Goal: Task Accomplishment & Management: Complete application form

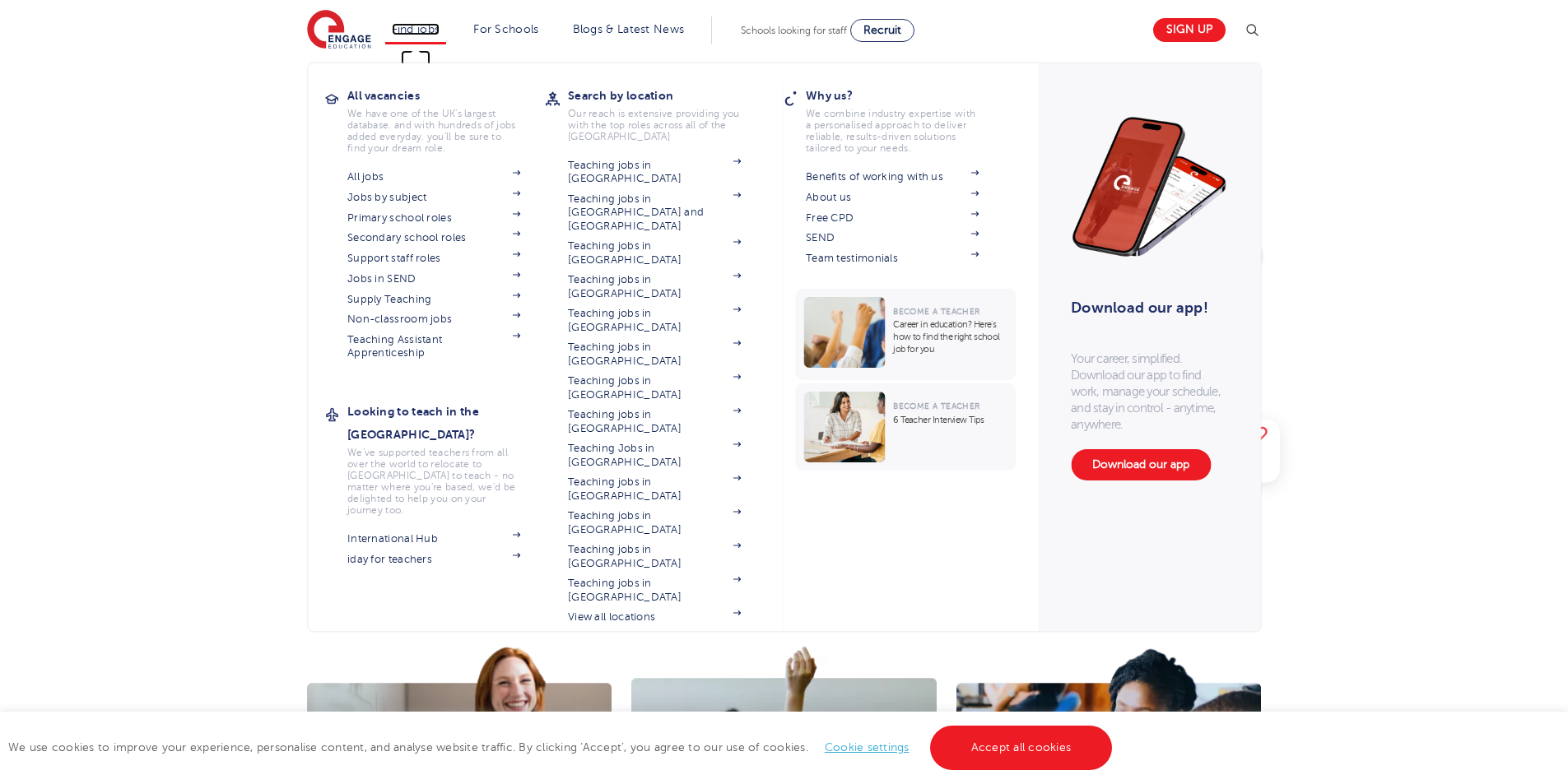
click at [428, 31] on link "Find jobs" at bounding box center [415, 28] width 48 height 12
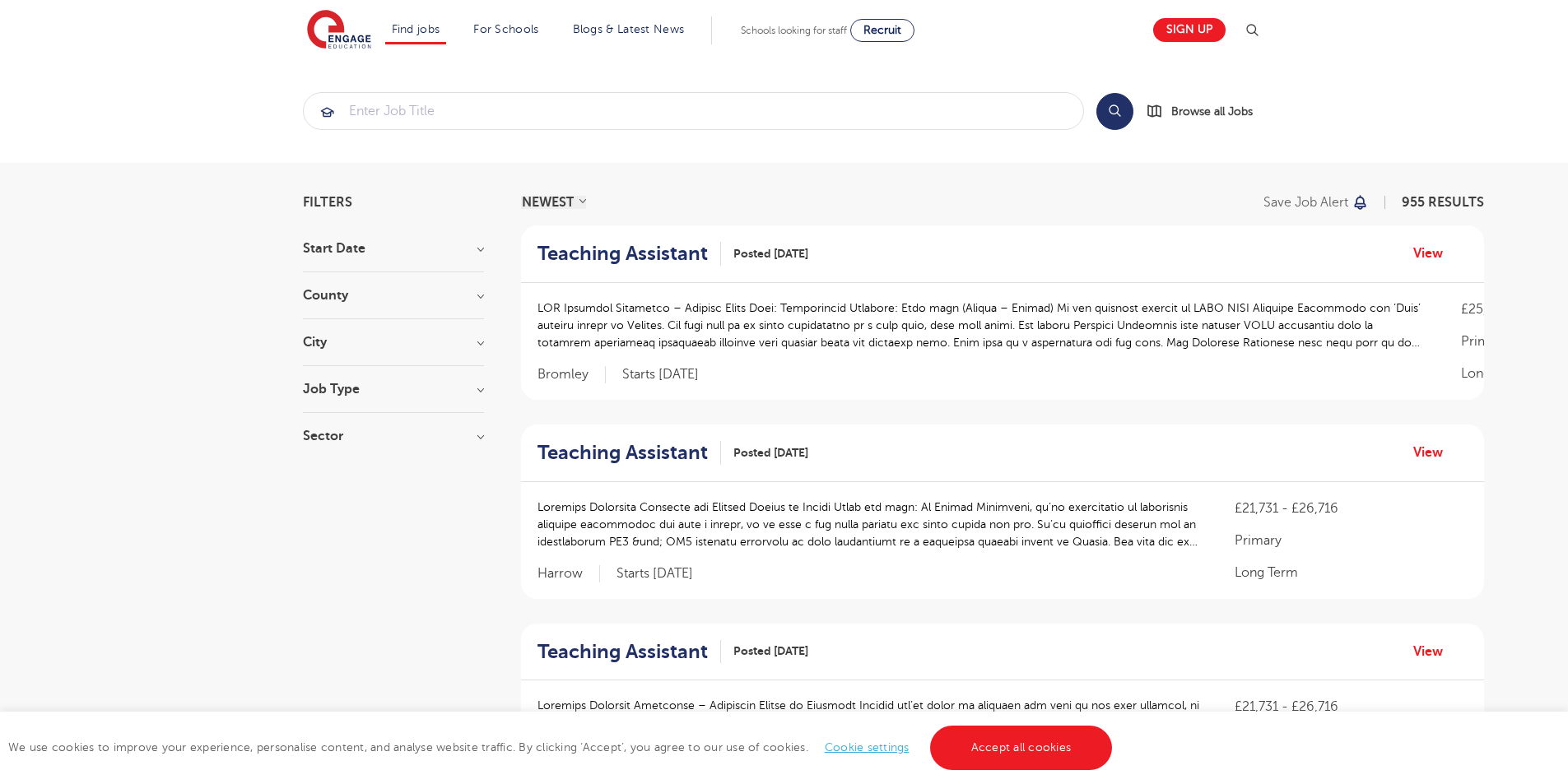
click at [346, 383] on h3 "Job Type" at bounding box center [392, 390] width 181 height 13
click at [355, 468] on span "SEND" at bounding box center [344, 475] width 34 height 15
click at [338, 468] on input "SEND 34" at bounding box center [332, 472] width 10 height 10
checkbox input "true"
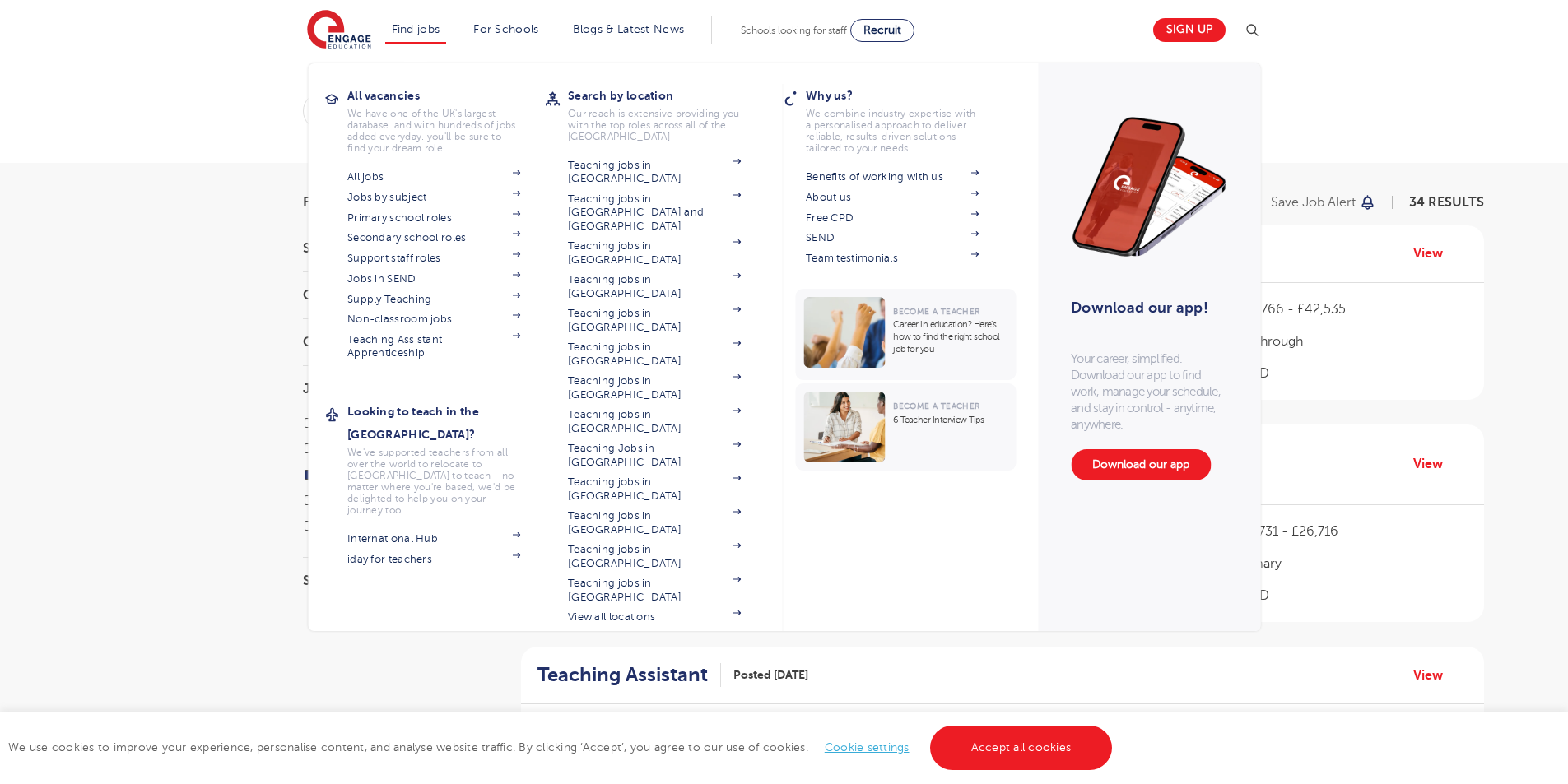
click at [425, 21] on li "Find jobs All vacancies We have one of the UK's largest database. and with hund…" at bounding box center [415, 30] width 62 height 28
click at [399, 272] on link "Jobs in SEND" at bounding box center [433, 279] width 173 height 13
click at [396, 257] on link "Support staff roles" at bounding box center [433, 259] width 173 height 13
click at [407, 277] on link "Jobs in SEND" at bounding box center [433, 279] width 173 height 13
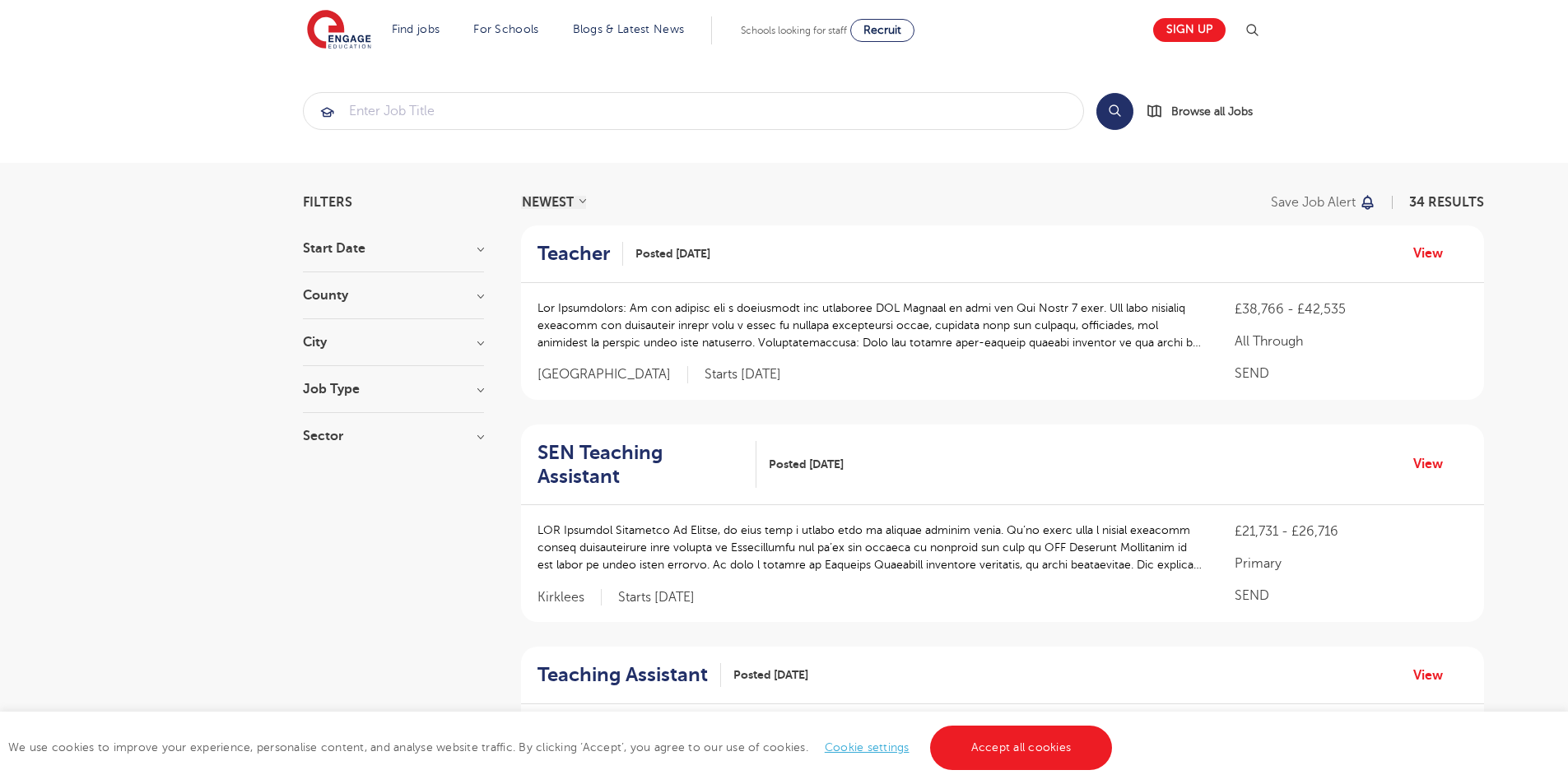
click at [318, 392] on h3 "Job Type" at bounding box center [392, 390] width 181 height 13
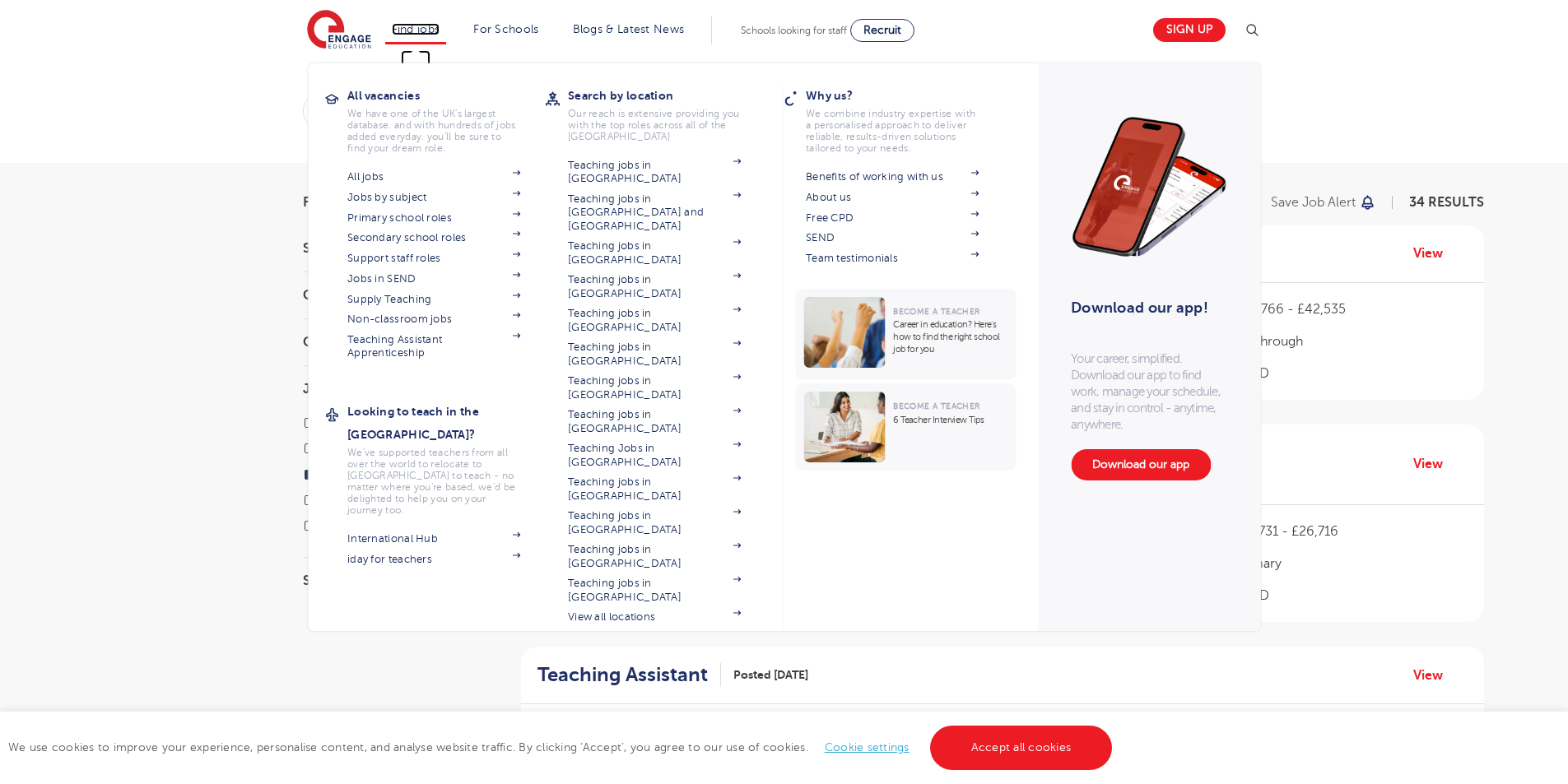
click at [433, 27] on link "Find jobs" at bounding box center [415, 28] width 48 height 12
click at [409, 255] on link "Support staff roles" at bounding box center [433, 259] width 173 height 13
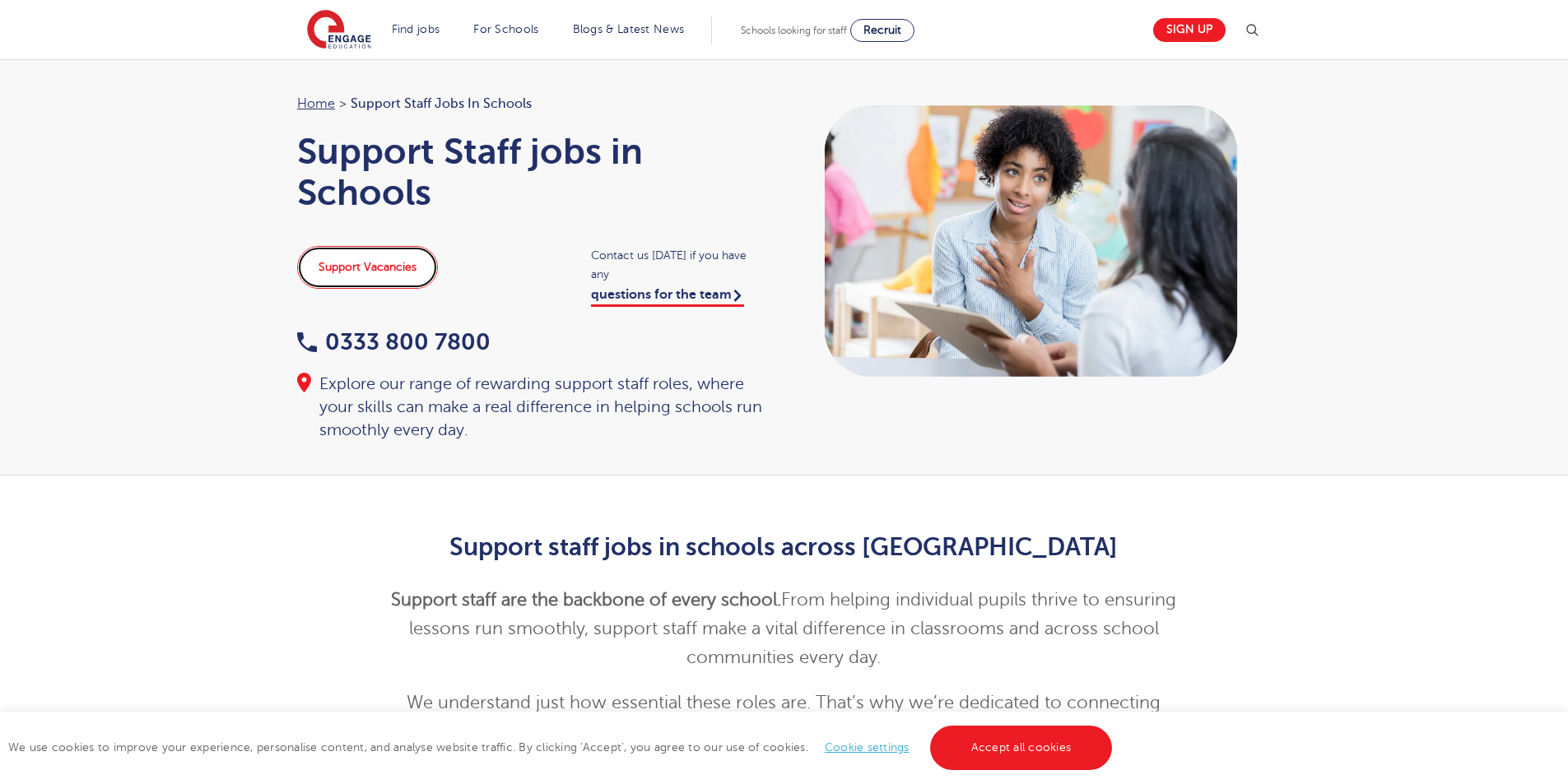
click at [407, 264] on link "Support Vacancies" at bounding box center [367, 267] width 140 height 43
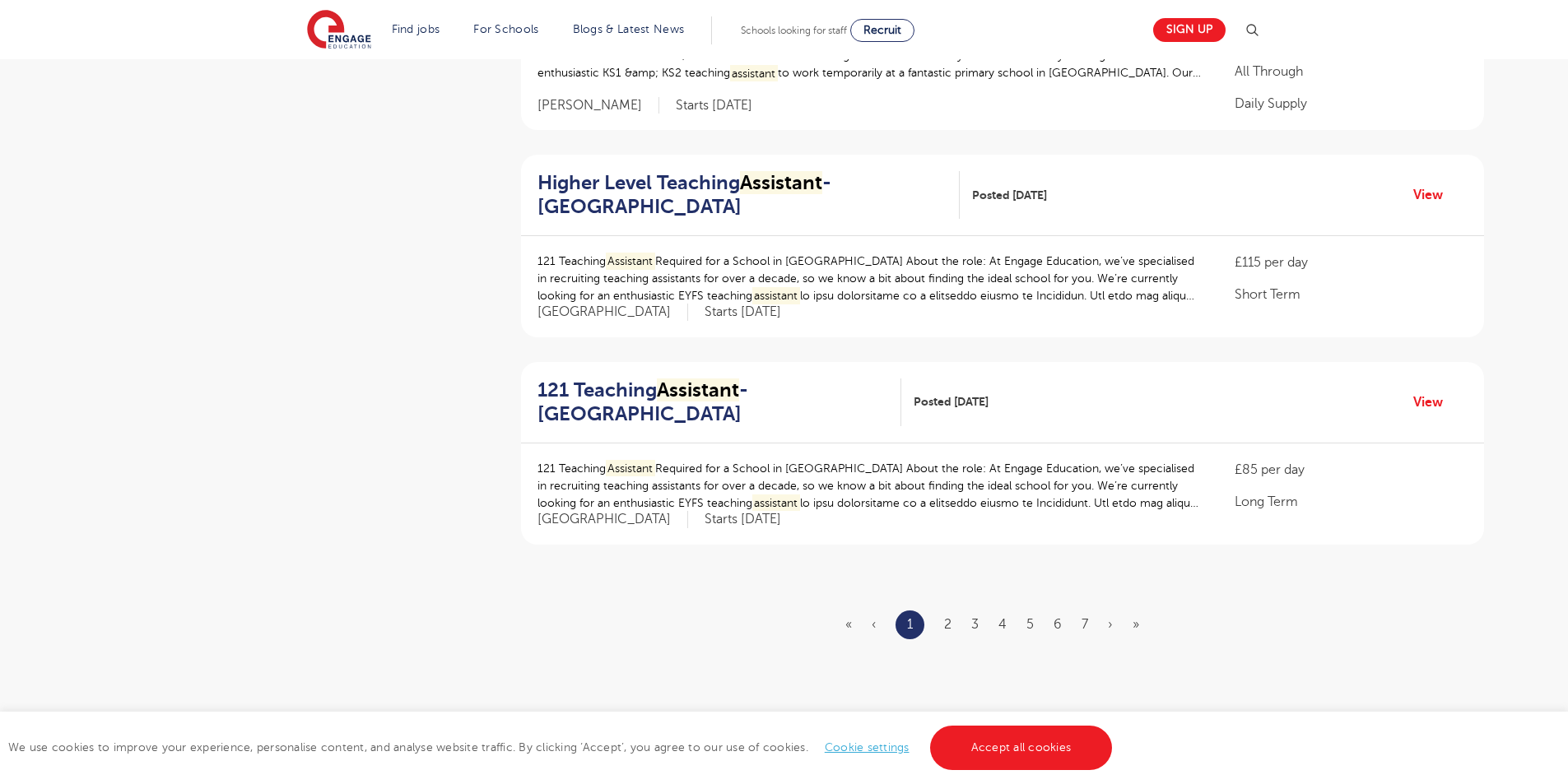
scroll to position [1873, 0]
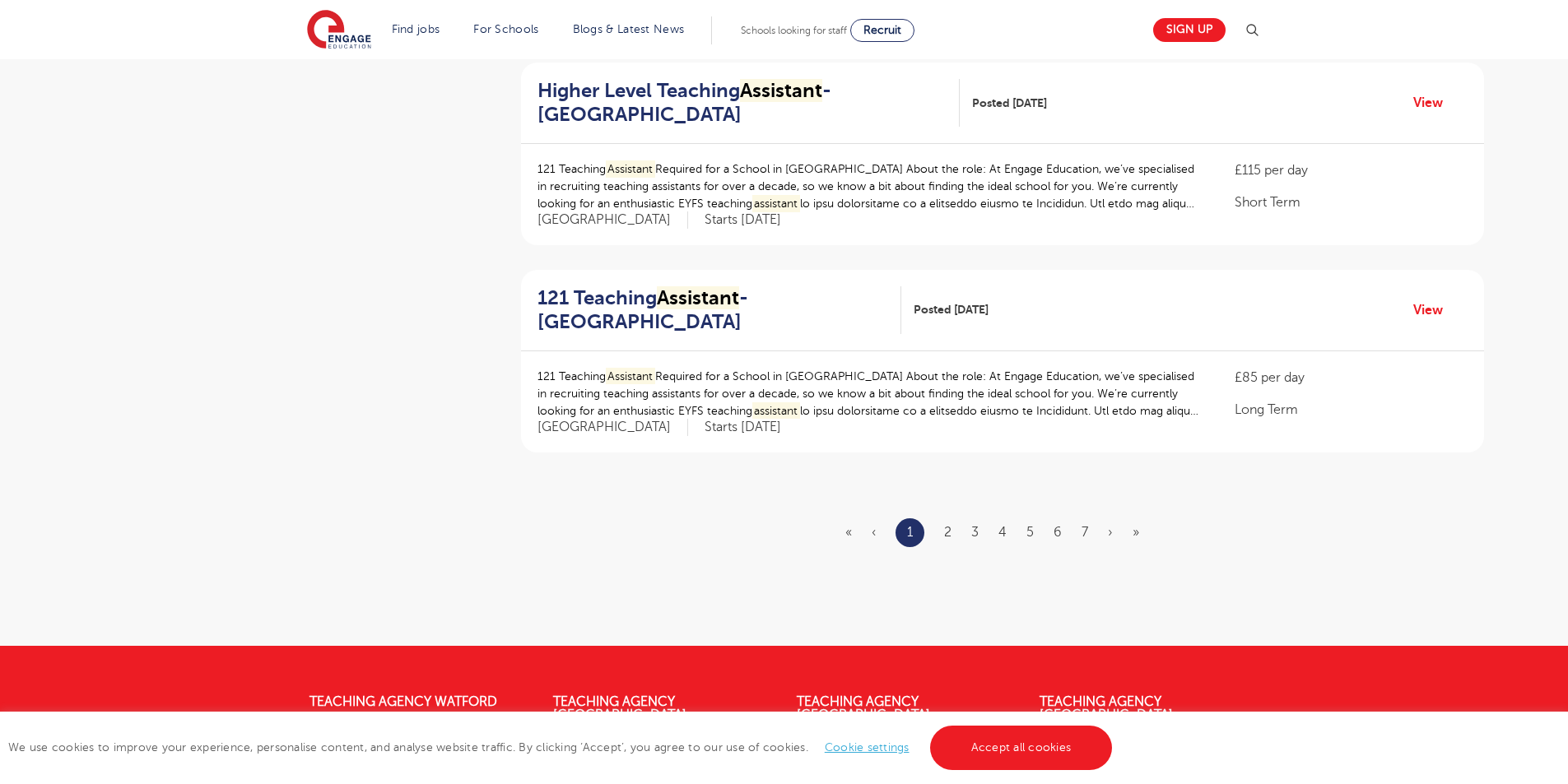
click at [950, 527] on link "2" at bounding box center [948, 533] width 8 height 15
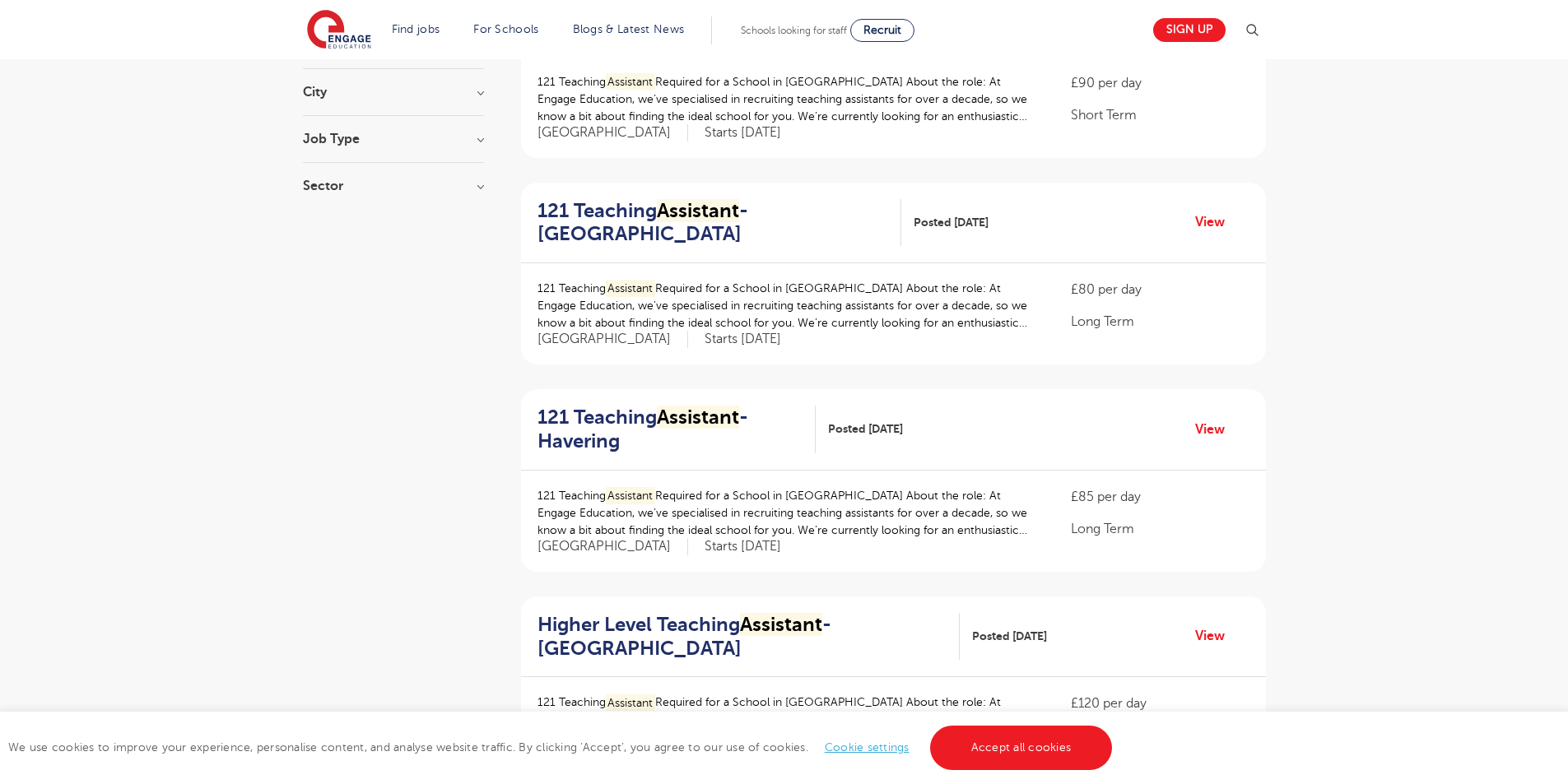
scroll to position [247, 0]
click at [613, 199] on div "121 Teaching Assistant - Redbridge Posted 29/09/25 View" at bounding box center [893, 226] width 745 height 82
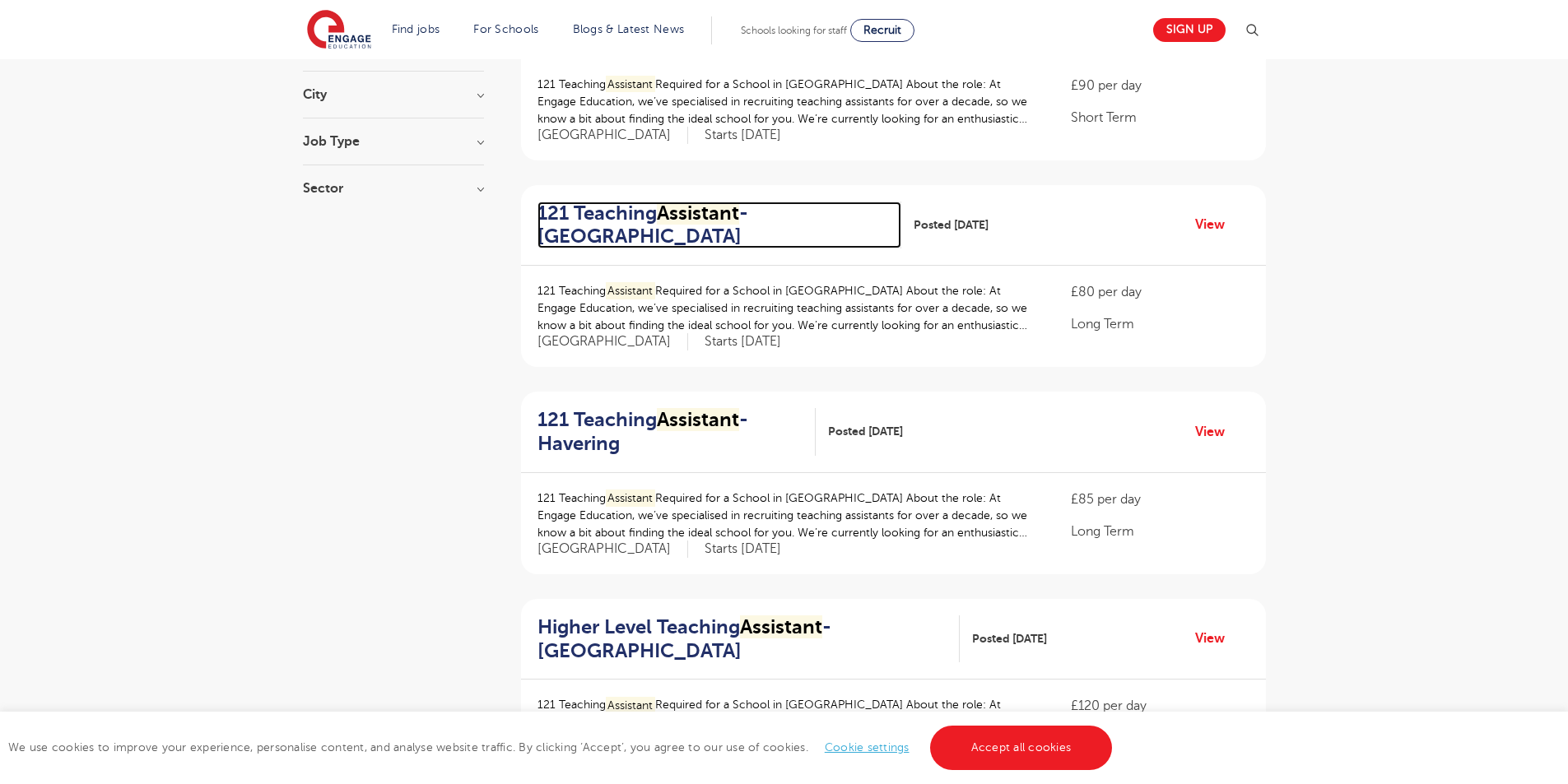
click at [607, 217] on h2 "121 Teaching Assistant - Redbridge" at bounding box center [713, 226] width 351 height 47
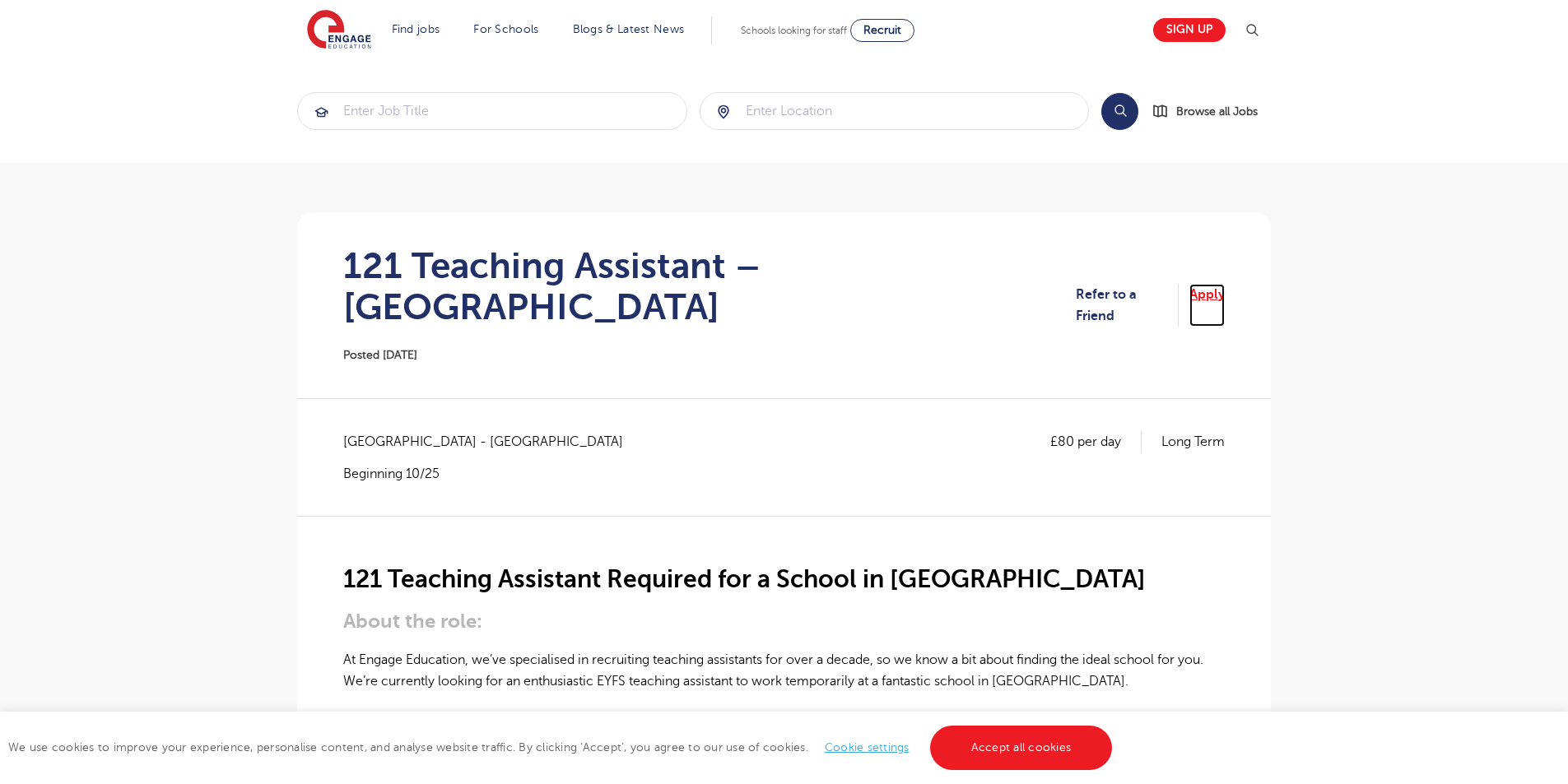
click at [1213, 283] on link "Apply" at bounding box center [1206, 305] width 35 height 44
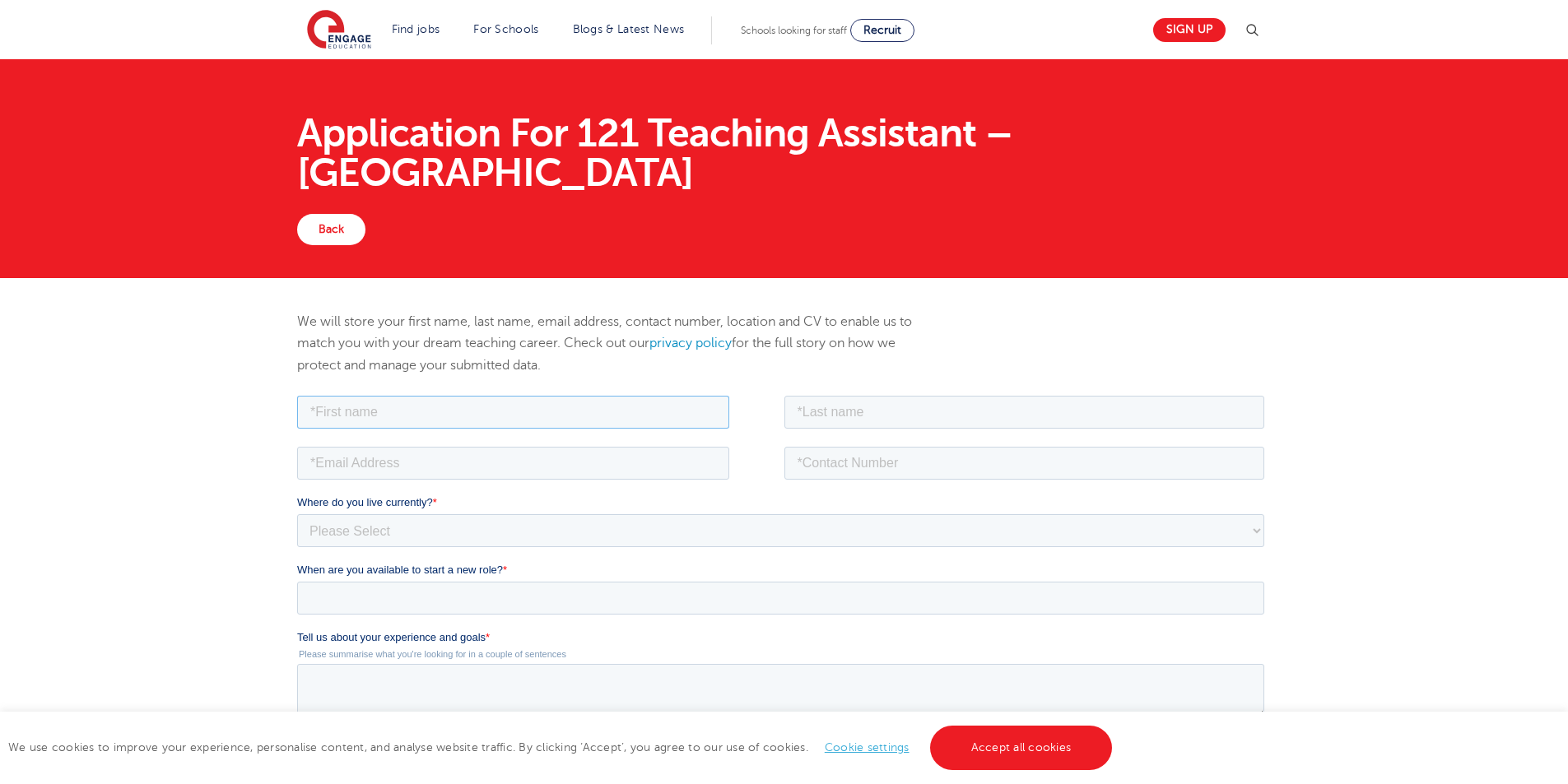
click at [358, 416] on input "text" at bounding box center [513, 411] width 432 height 33
type input "AARON"
click at [876, 421] on input "text" at bounding box center [1024, 411] width 481 height 33
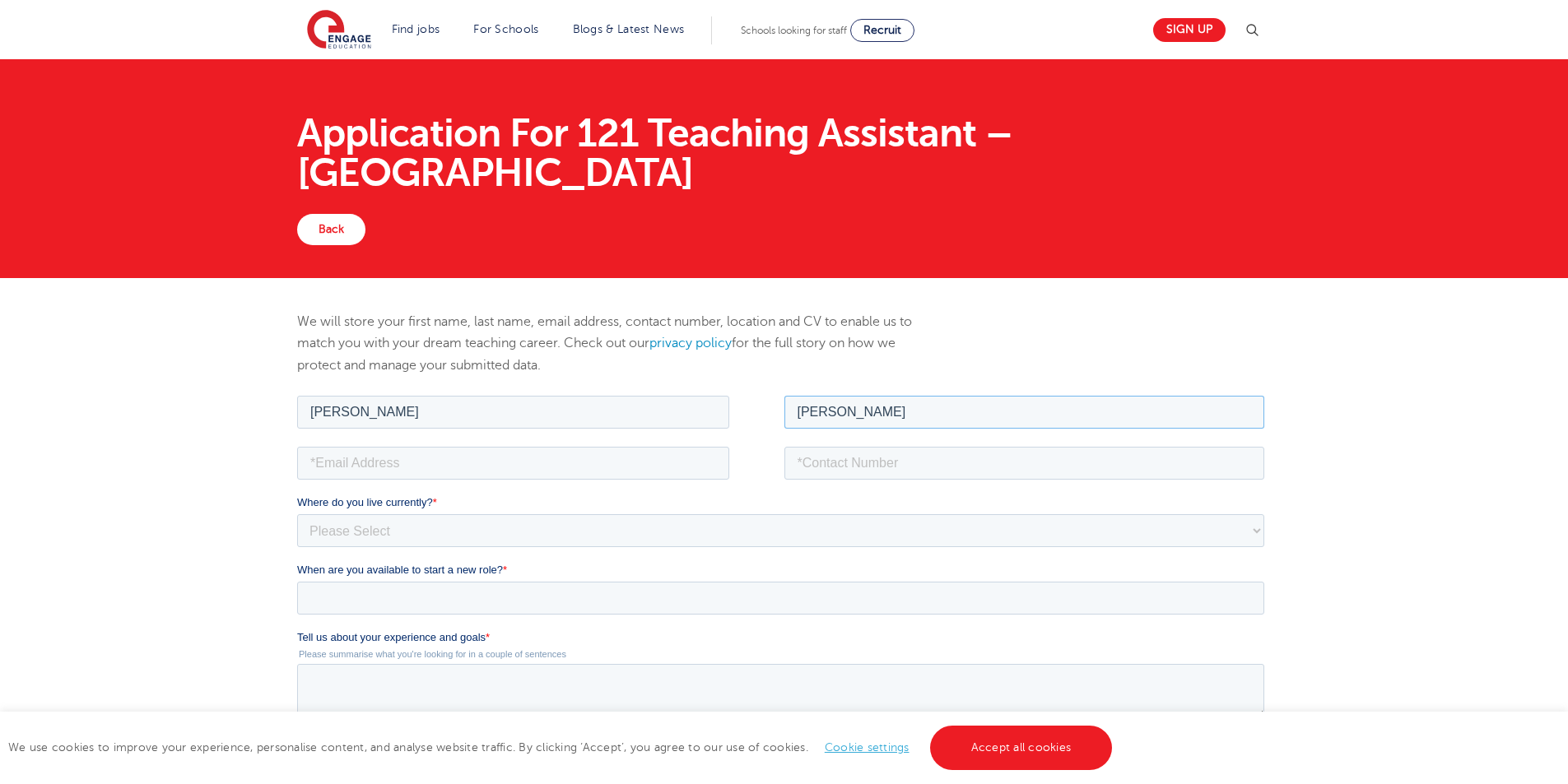
type input "FERGUSON"
click at [462, 471] on input "email" at bounding box center [513, 462] width 432 height 33
type input "ALEXGOOD666@yahoo.com"
click at [934, 470] on input "tel" at bounding box center [1024, 462] width 481 height 33
type input "07376943462"
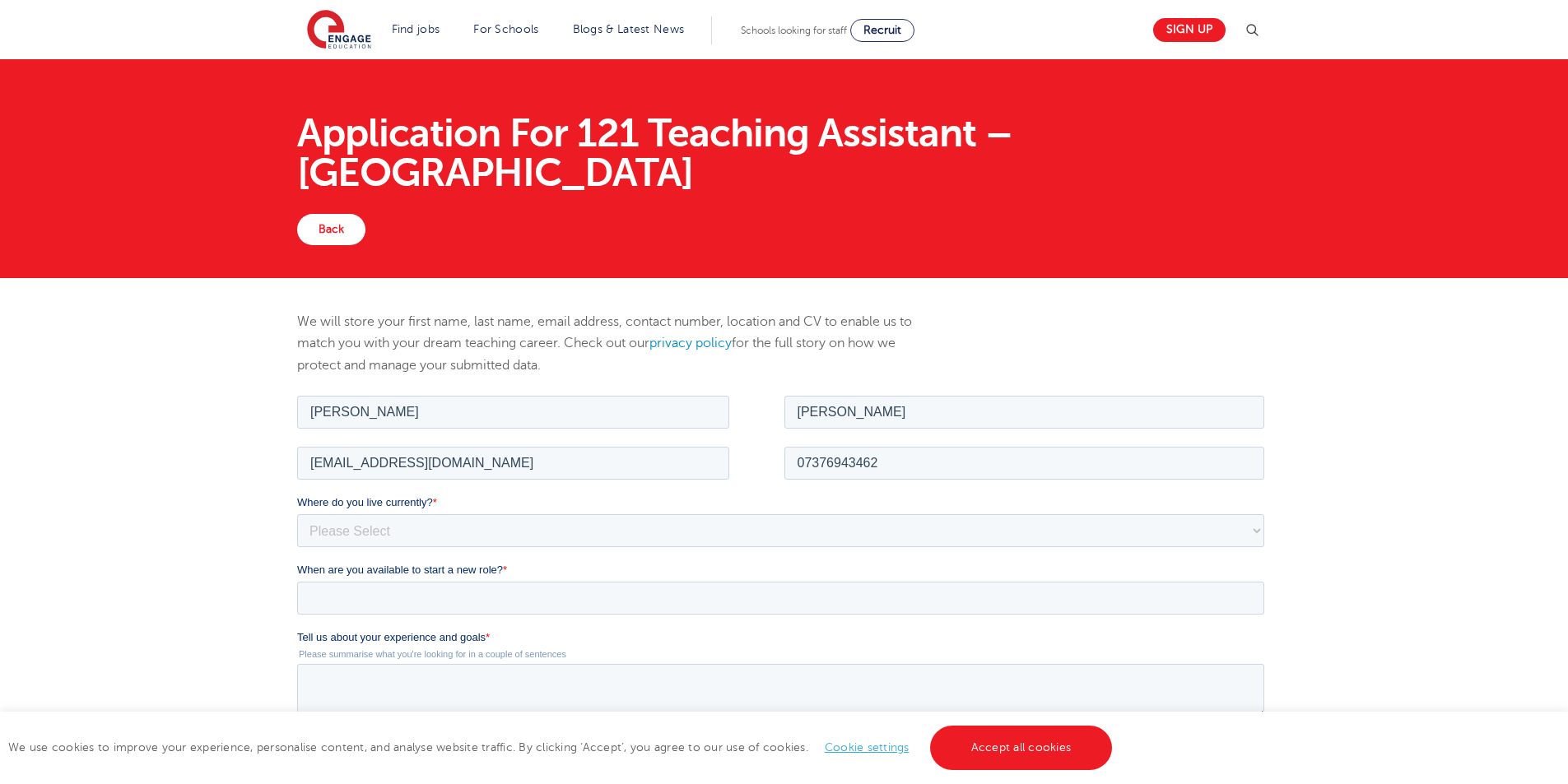
click at [394, 507] on label "Where do you live currently? *" at bounding box center [783, 501] width 974 height 16
click at [394, 514] on select "Please Select UK Canada Ireland Australia New Zealand Europe USA South Africa J…" at bounding box center [780, 530] width 967 height 33
click at [394, 537] on select "Please Select UK Canada Ireland Australia New Zealand Europe USA South Africa J…" at bounding box center [780, 530] width 967 height 33
select select "UK"
click at [297, 514] on select "Please Select UK Canada Ireland Australia New Zealand Europe USA South Africa J…" at bounding box center [780, 530] width 967 height 33
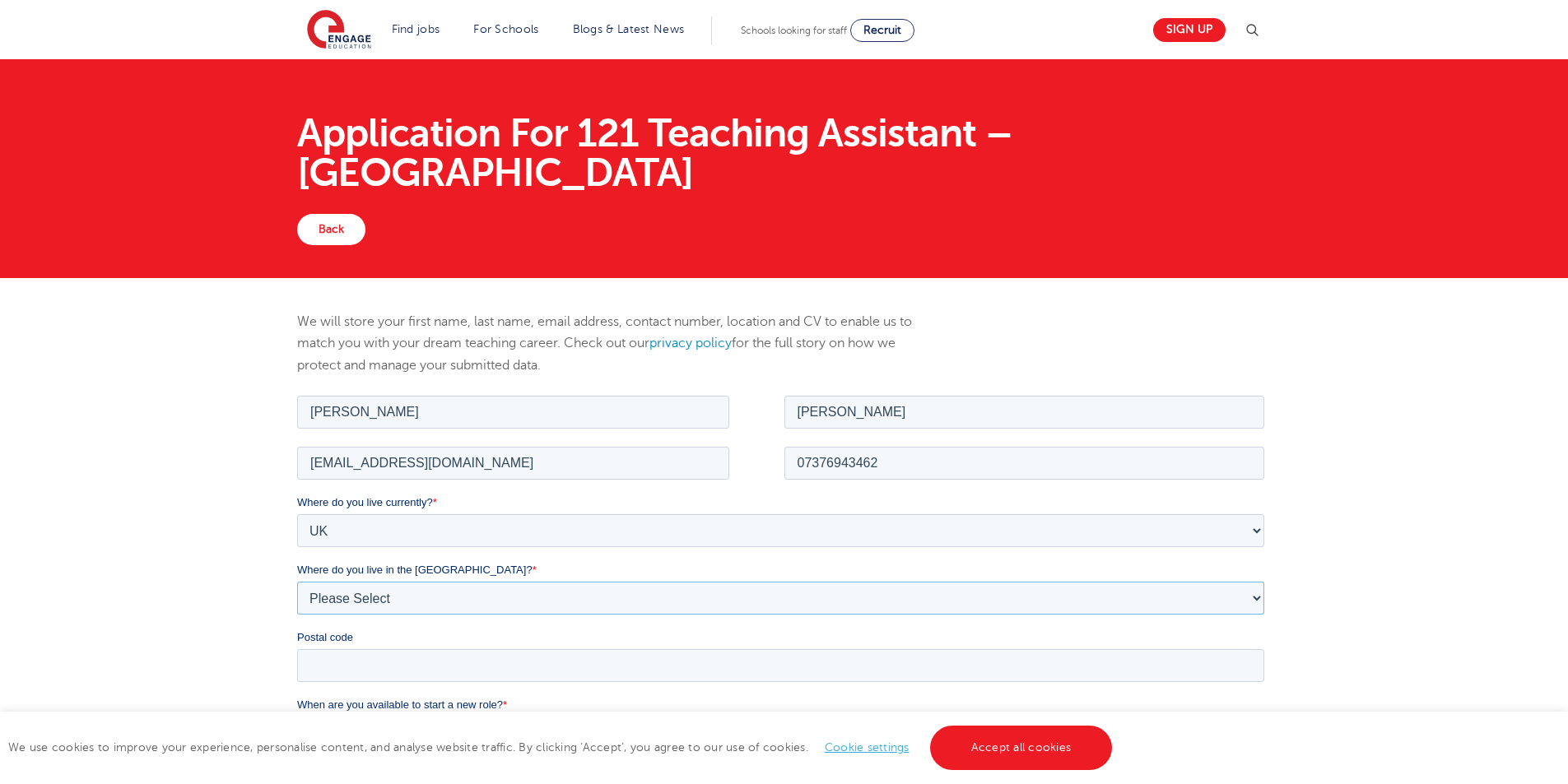
click at [405, 599] on select "Please Select Overseas Barnsley Bedfordshire Berkshire Bournemouth Bracknell Fo…" at bounding box center [780, 597] width 967 height 33
select select "City of London"
click at [297, 581] on select "Please Select Overseas Barnsley Bedfordshire Berkshire Bournemouth Bracknell Fo…" at bounding box center [780, 597] width 967 height 33
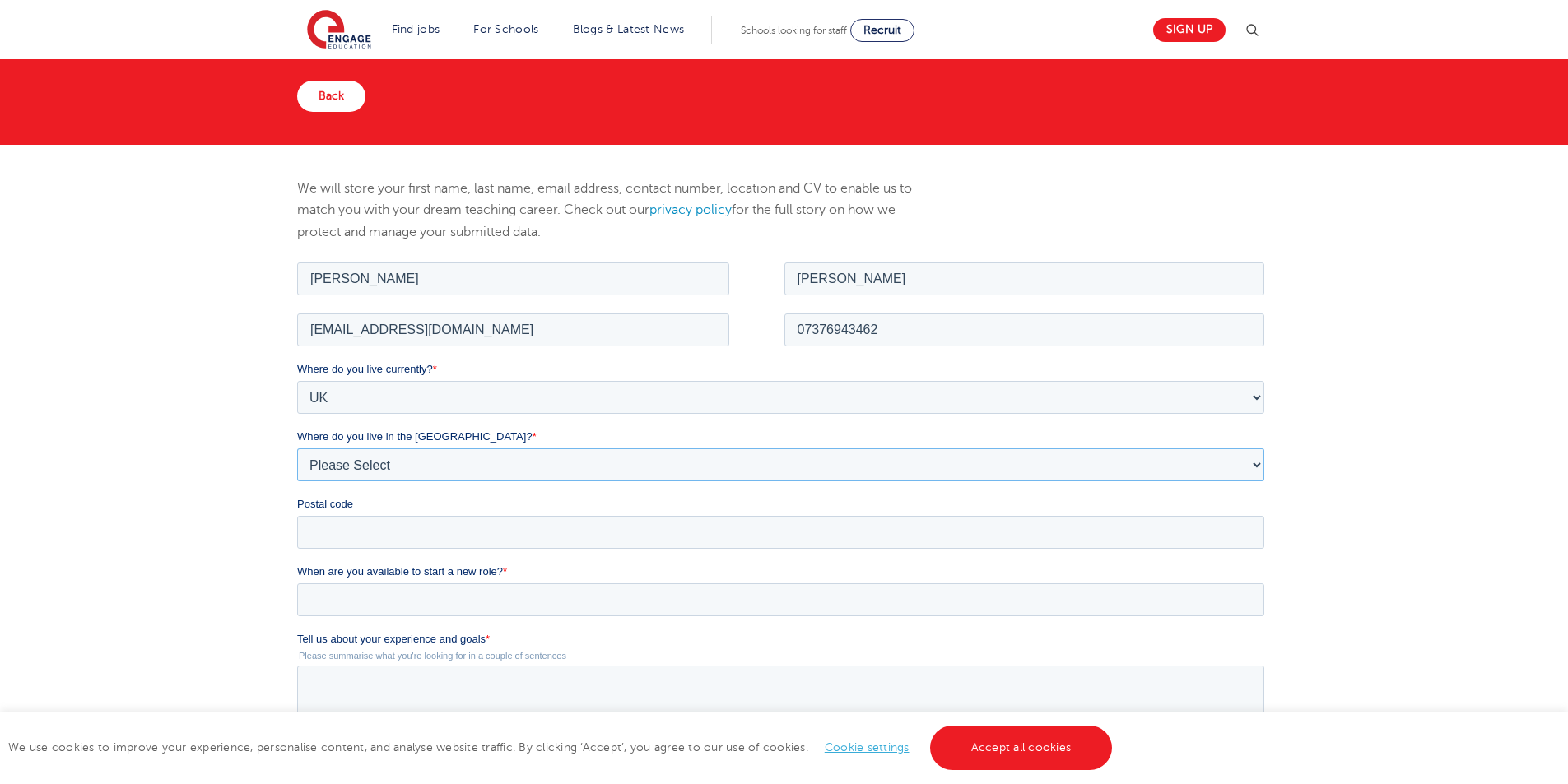
scroll to position [221, 0]
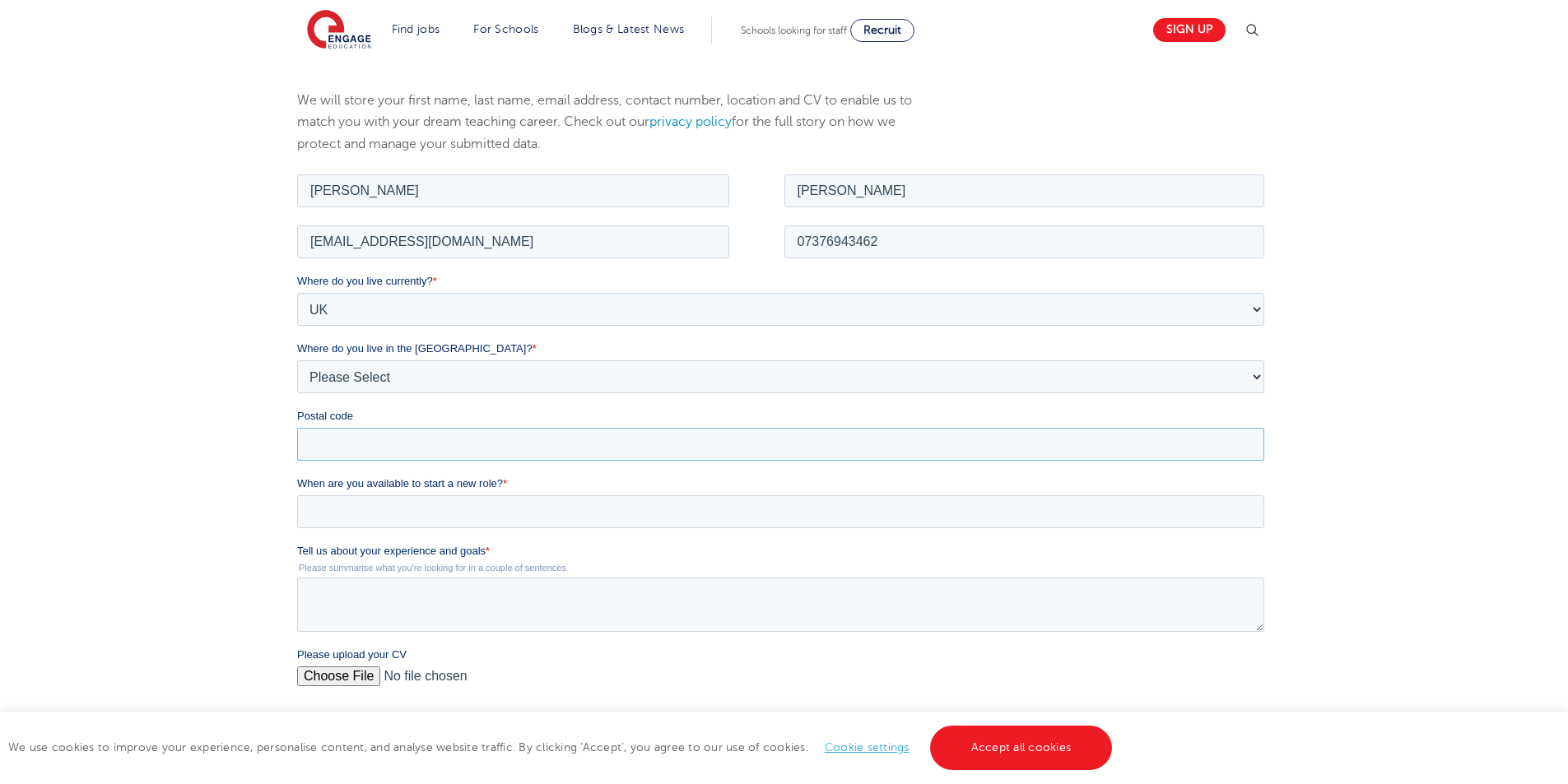
click at [564, 450] on input "Postal code" at bounding box center [780, 444] width 967 height 33
type input "e16"
click at [411, 503] on input "When are you available to start a new role? *" at bounding box center [780, 511] width 967 height 33
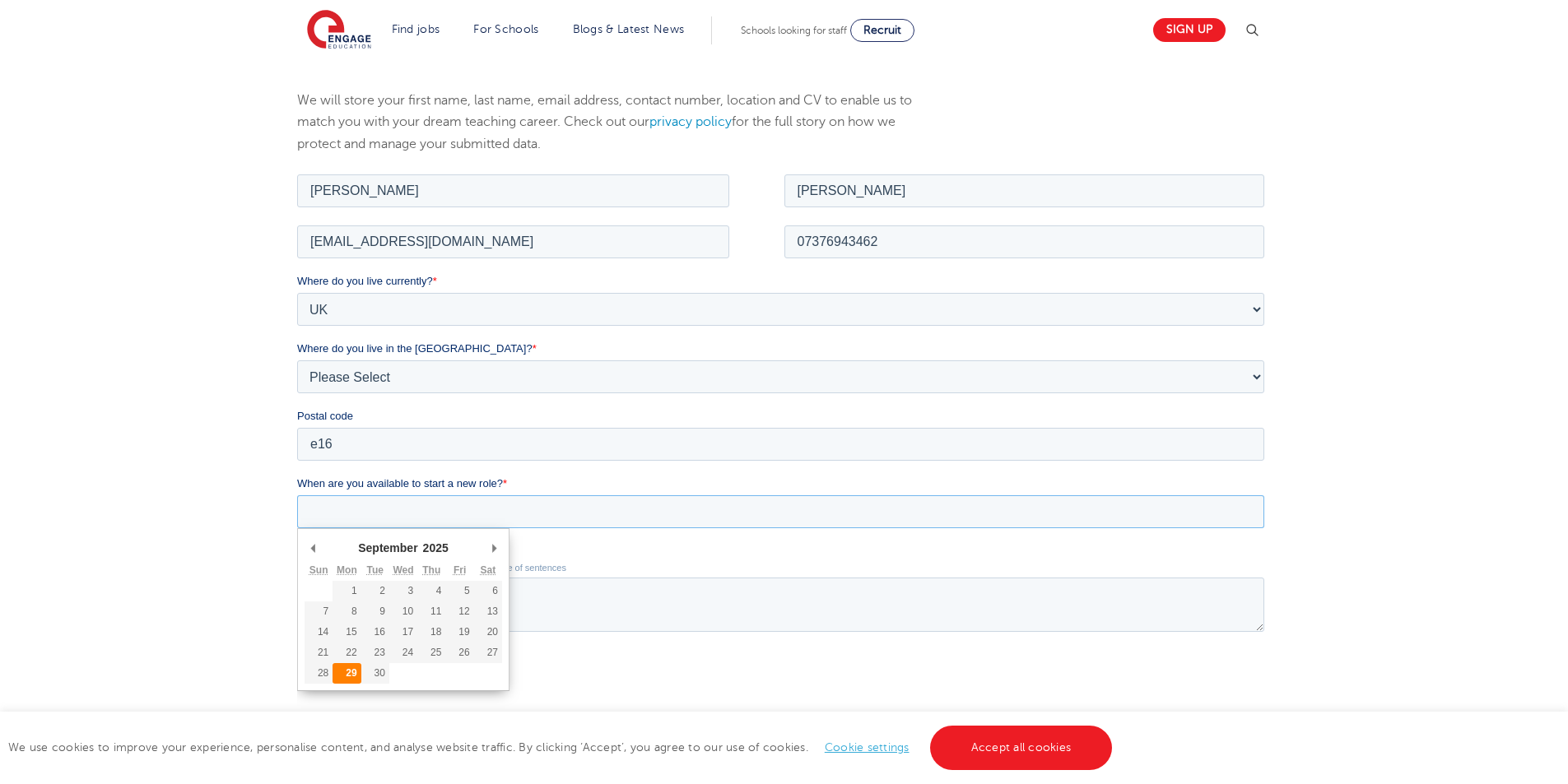
type div "2025-09-29"
type input "2025/09/29"
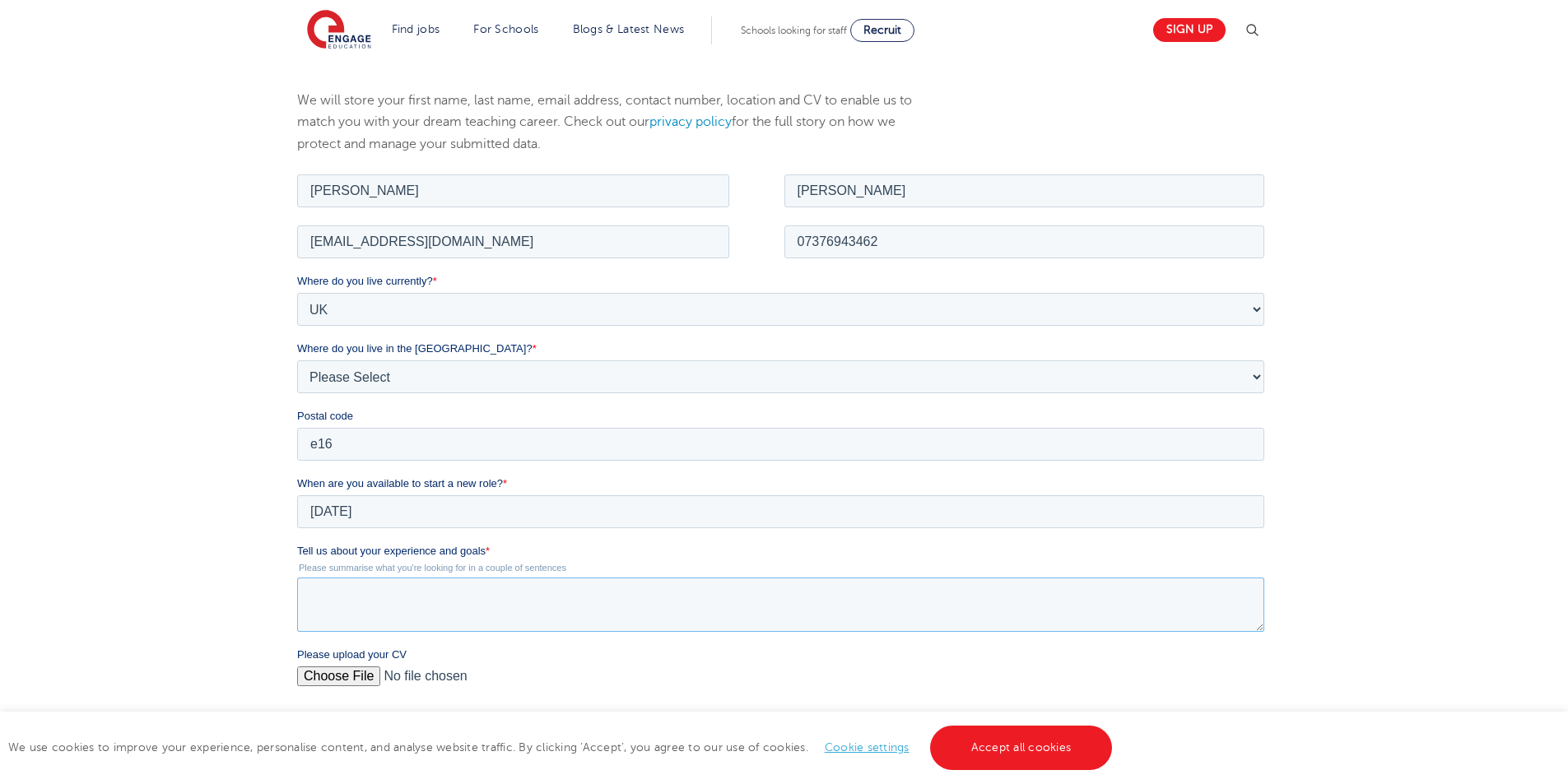
click at [362, 622] on textarea "Tell us about your experience and goals *" at bounding box center [780, 603] width 967 height 54
click at [503, 595] on textarea "11 years experience one to one small groups sen children" at bounding box center [780, 603] width 967 height 54
click at [702, 583] on textarea "11 years experience one to one and ssmall groups sen children" at bounding box center [780, 603] width 967 height 54
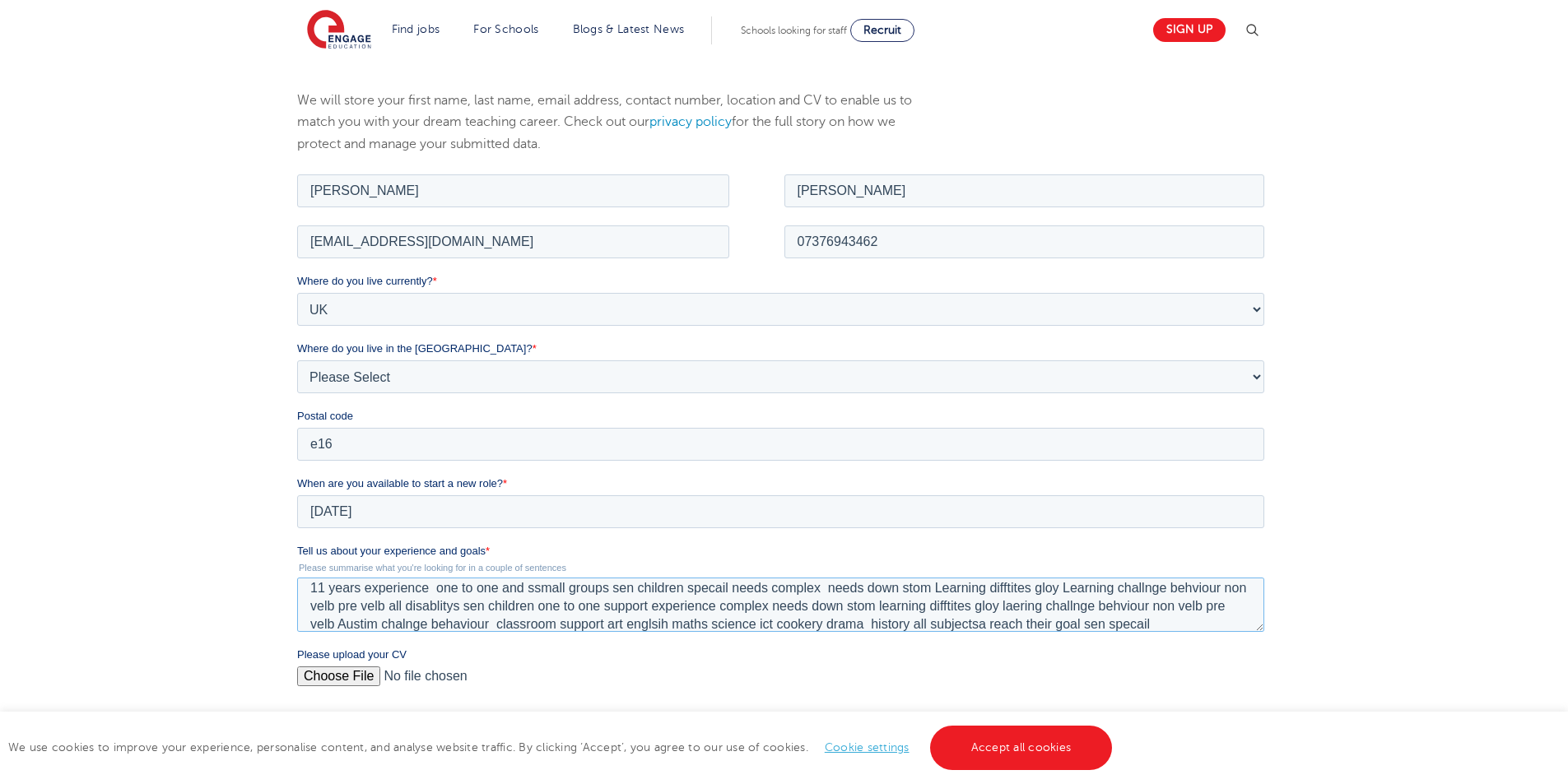
scroll to position [26, 0]
type textarea "11 years experience one to one and ssmall groups sen children specail needs com…"
click at [332, 668] on input "Please upload your CV" at bounding box center [780, 682] width 967 height 33
type input "C:\fakepath\aaron66 (1) (1) (1) (8) (3) (2) (1) (1).docx"
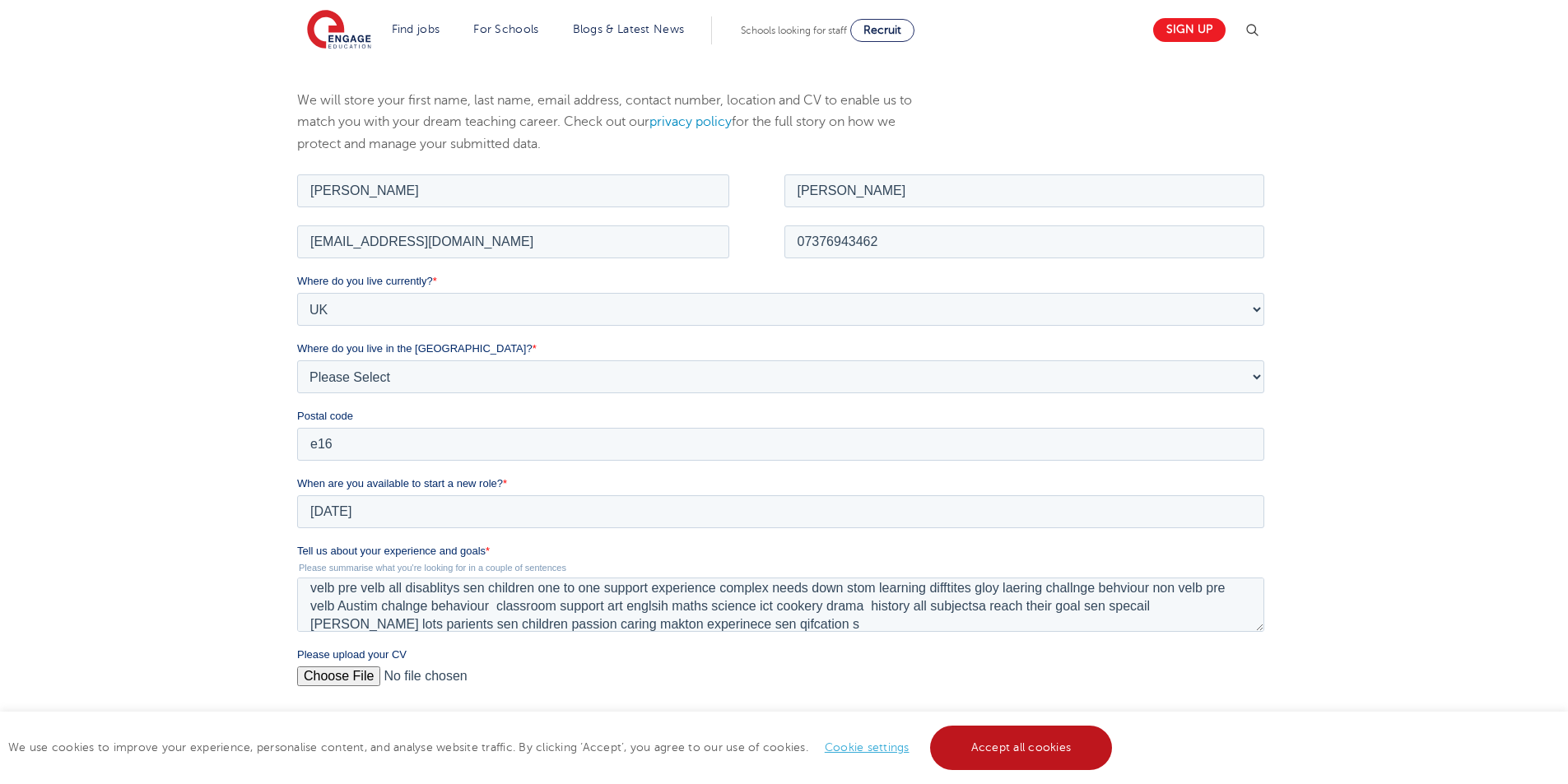
click at [1029, 733] on link "Accept all cookies" at bounding box center [1021, 748] width 183 height 45
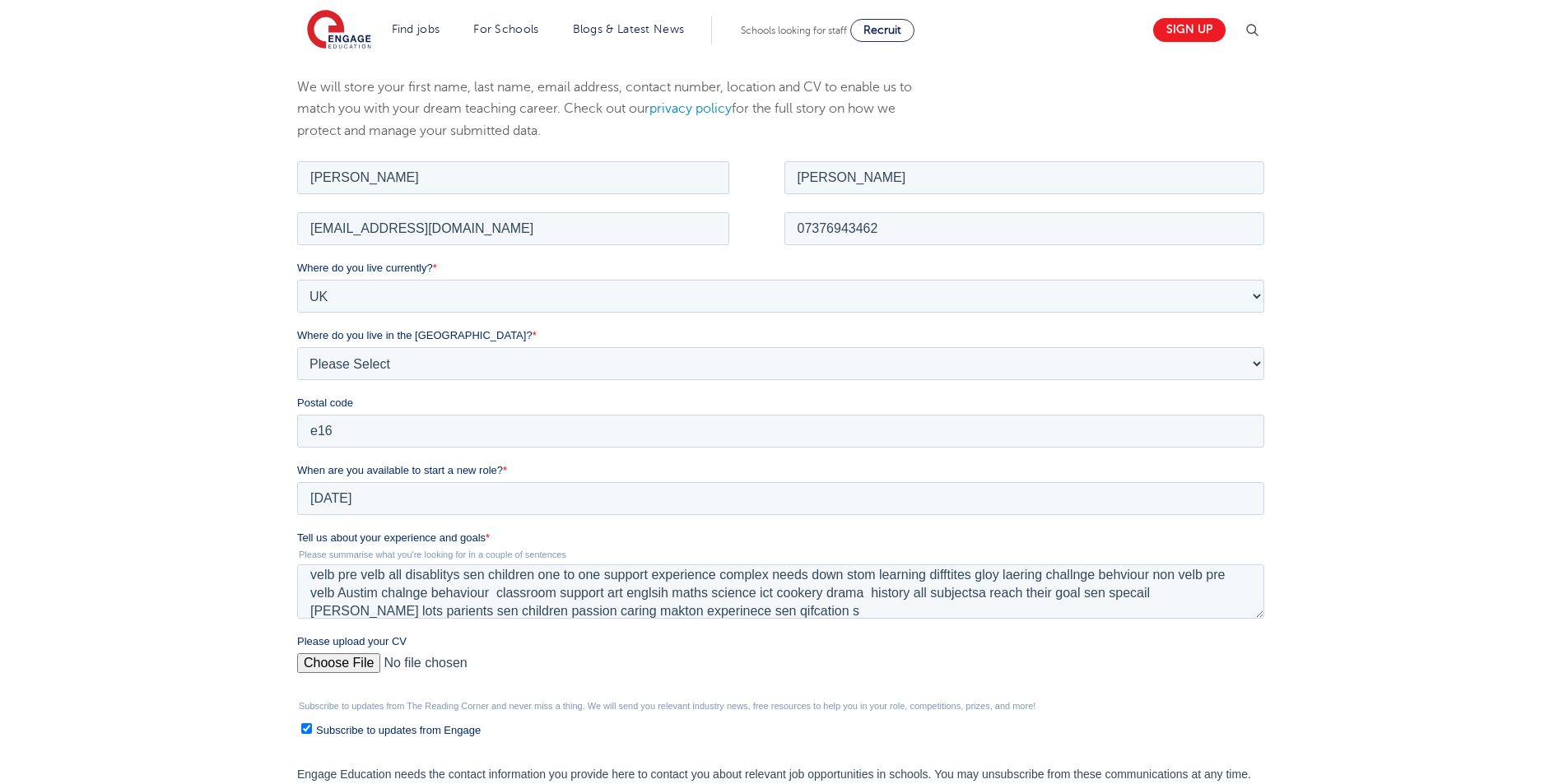
scroll to position [492, 0]
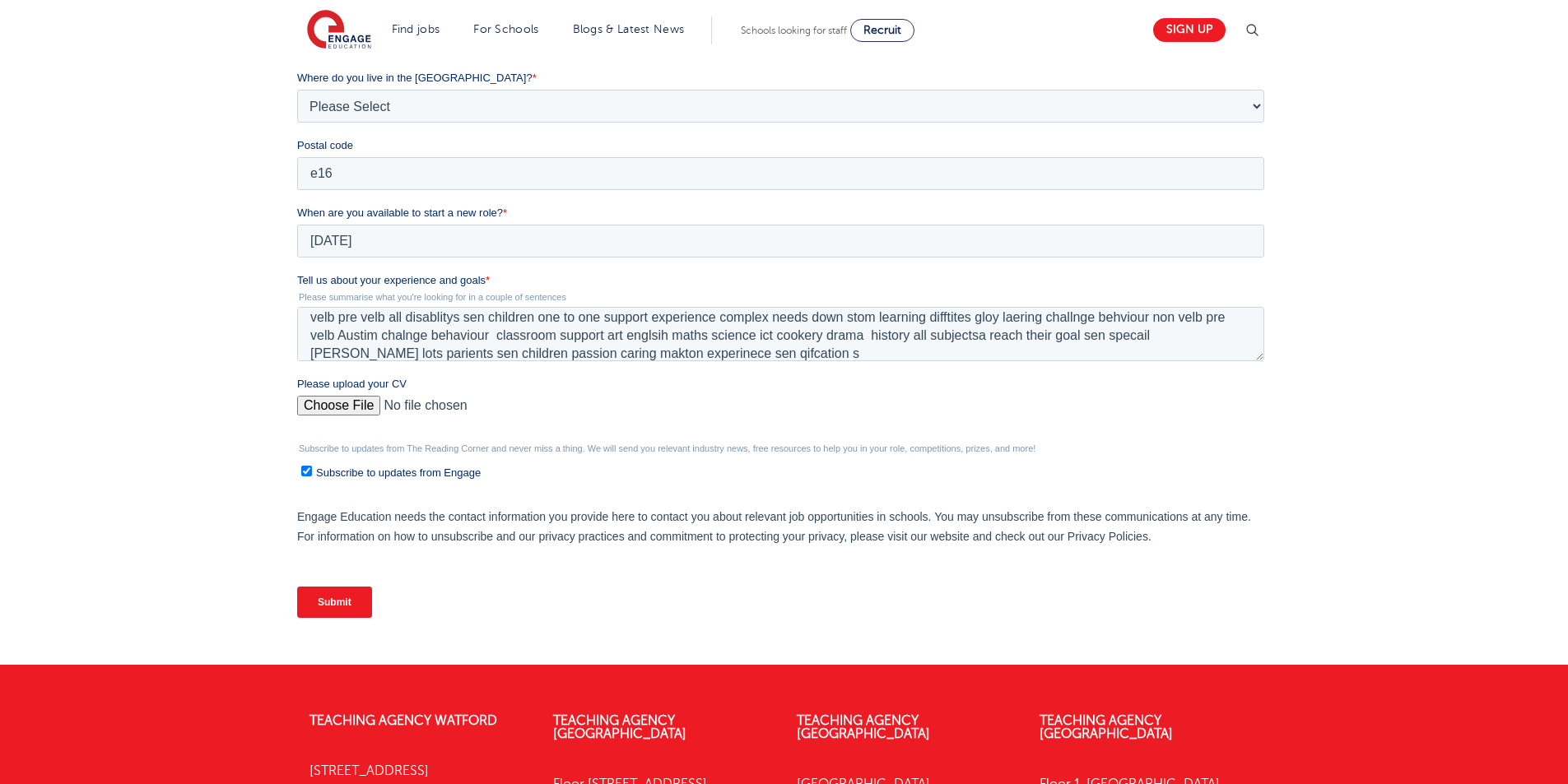
click at [350, 601] on input "Submit" at bounding box center [334, 602] width 75 height 31
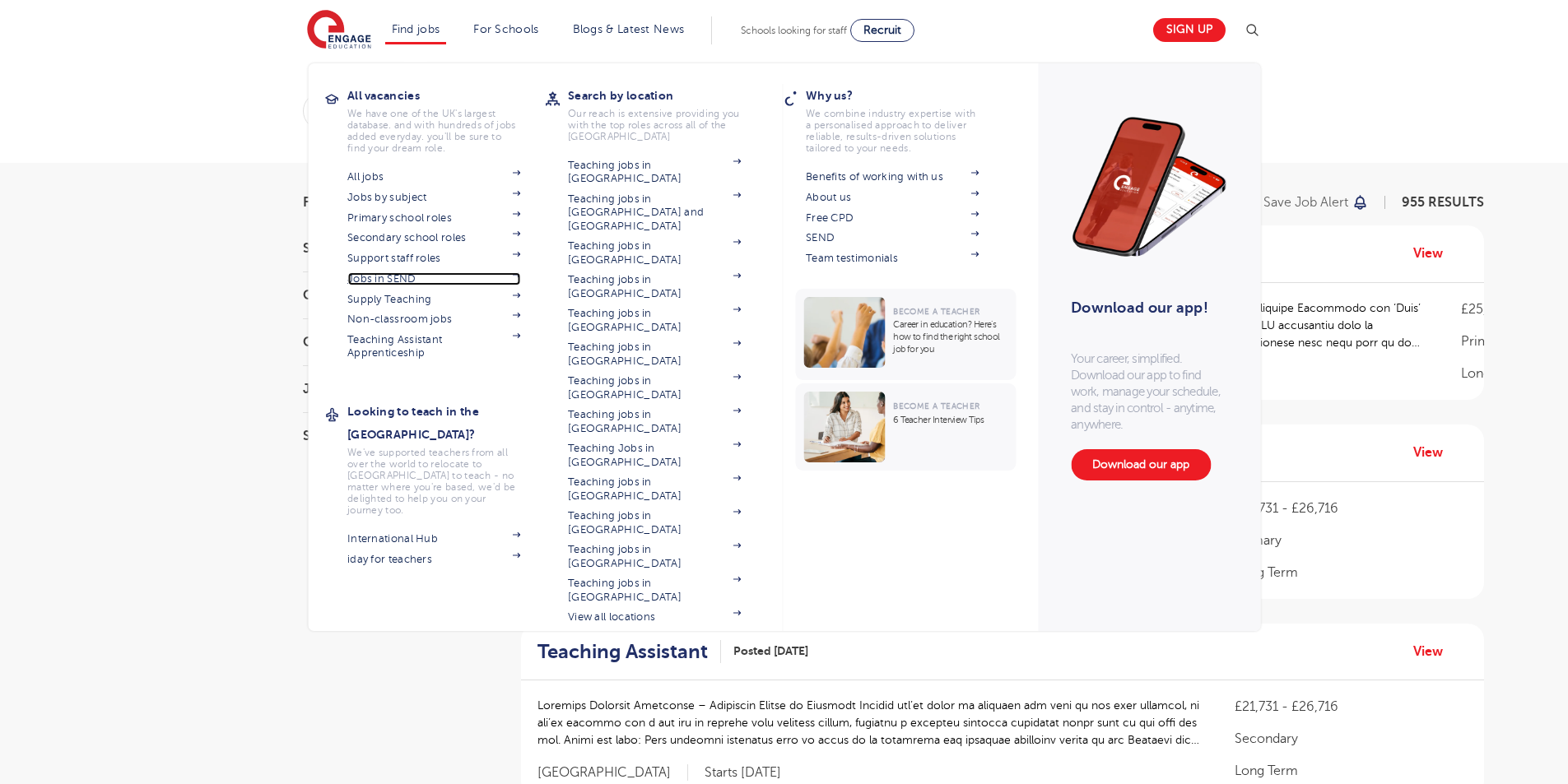
click at [402, 280] on link "Jobs in SEND" at bounding box center [433, 279] width 173 height 13
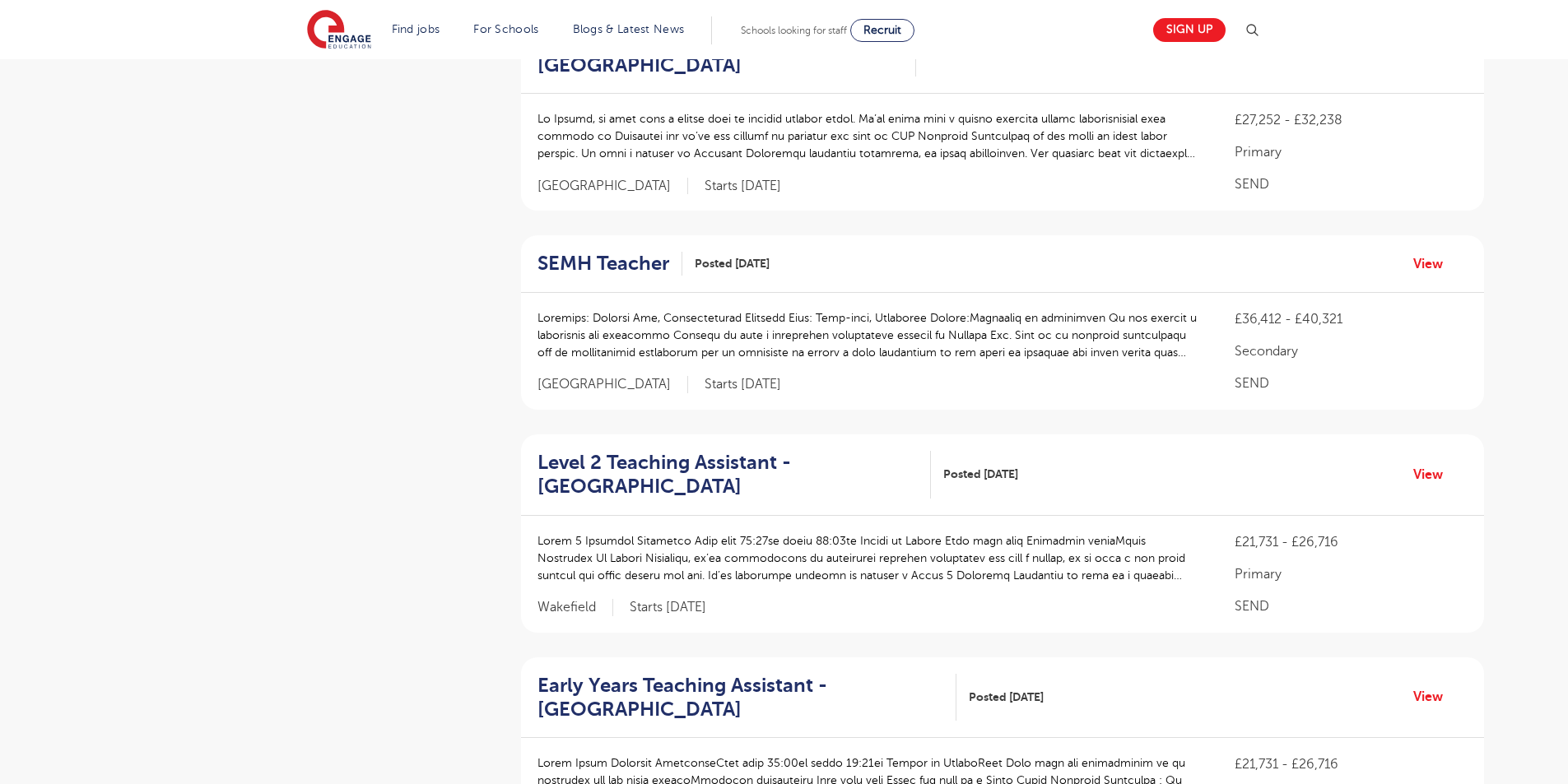
scroll to position [2124, 0]
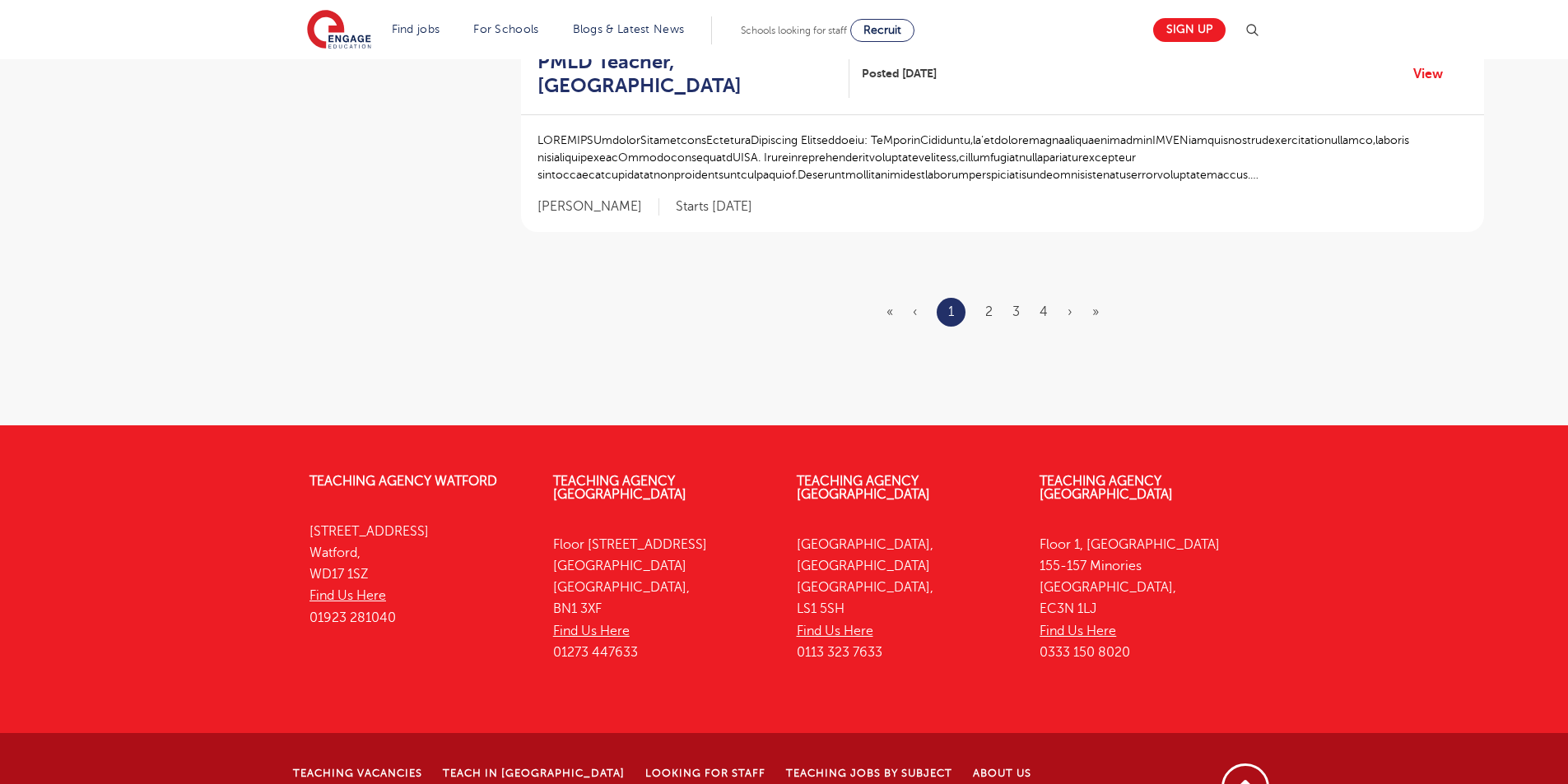
click at [994, 298] on ul "« ‹ 1 2 3 4 › »" at bounding box center [1002, 312] width 232 height 28
click at [989, 304] on link "2" at bounding box center [989, 312] width 8 height 15
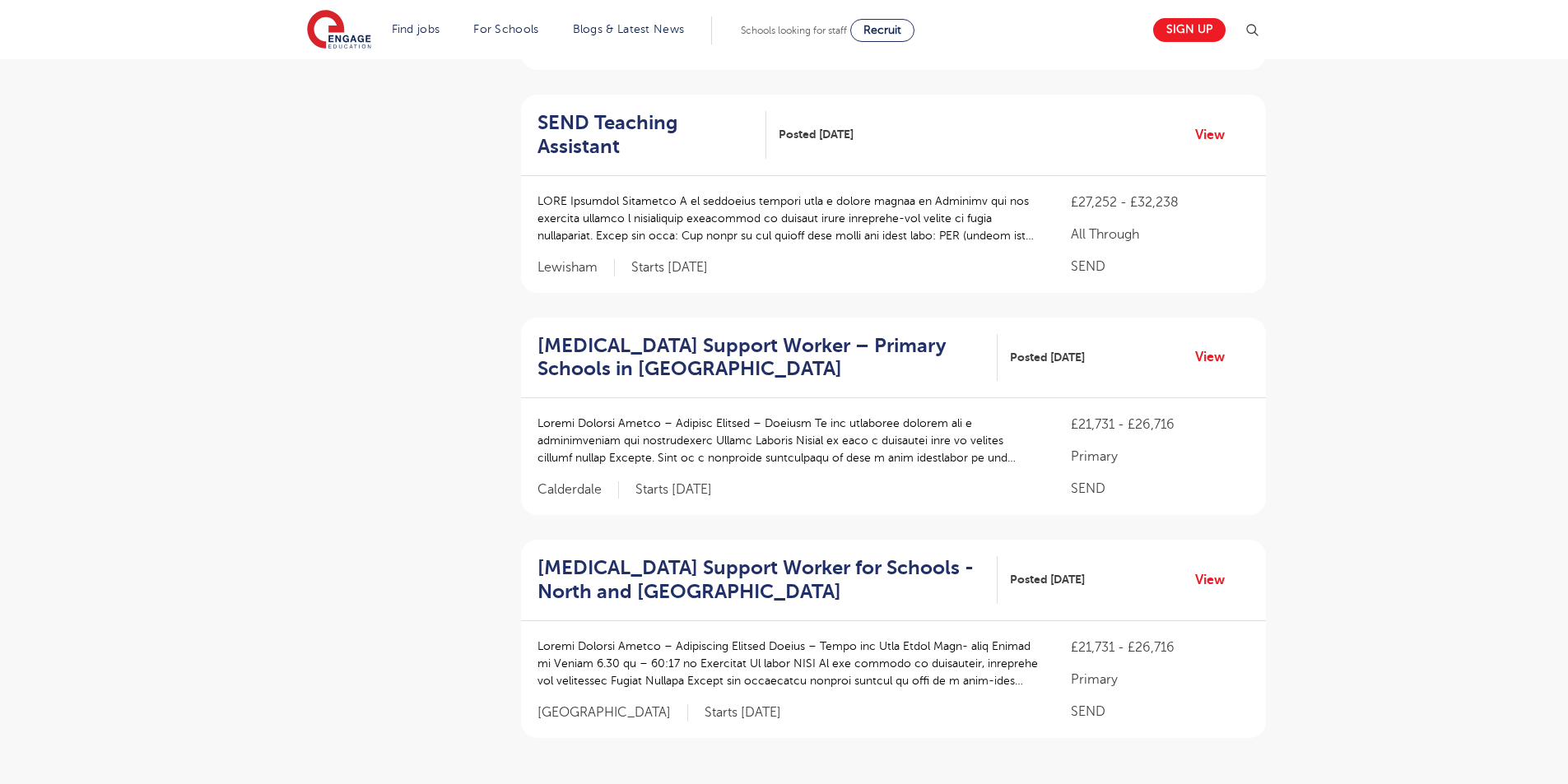
scroll to position [2124, 0]
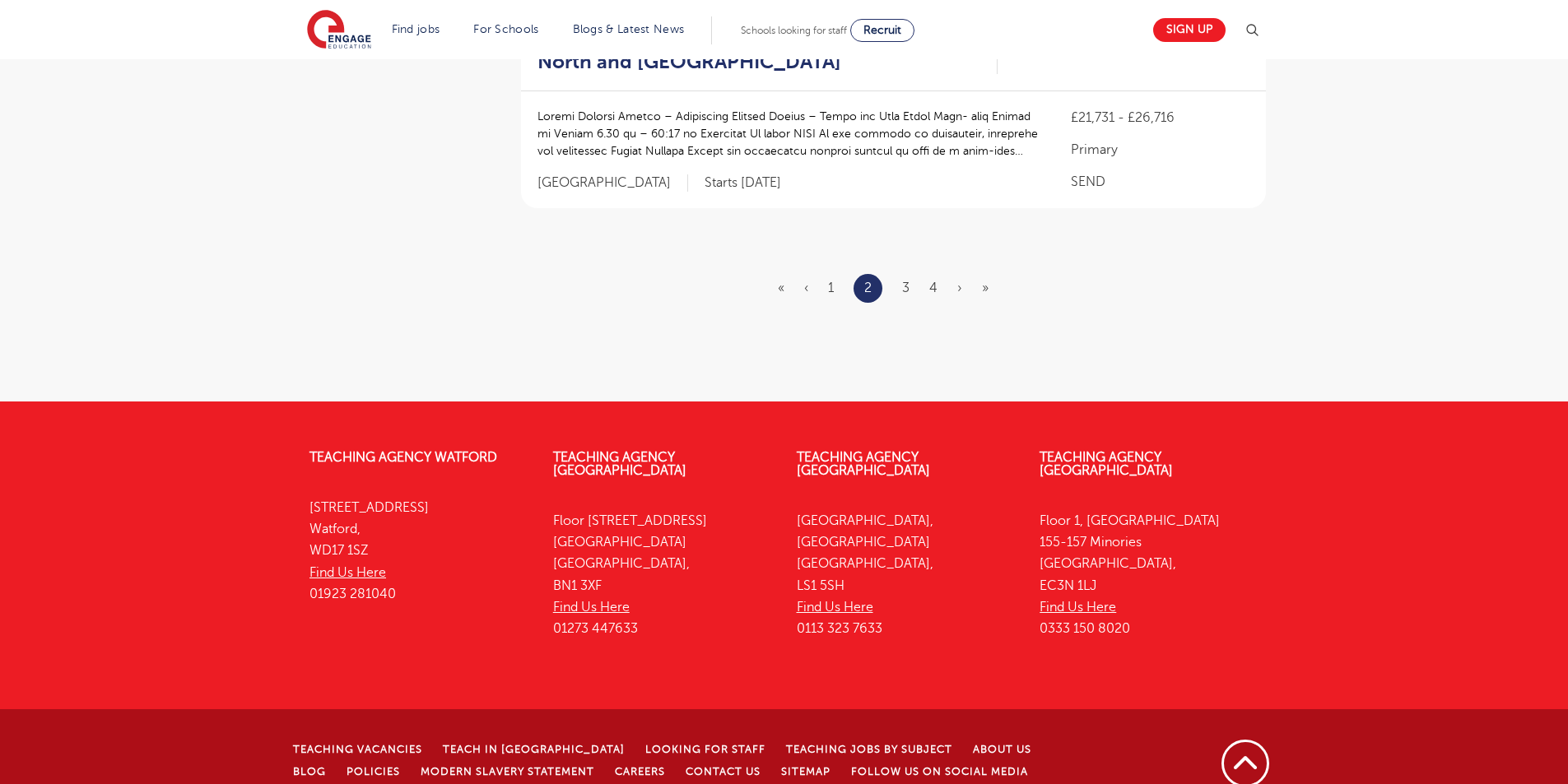
click at [911, 274] on ul "« ‹ 1 2 3 4 › »" at bounding box center [892, 288] width 230 height 28
click at [917, 274] on ul "« ‹ 1 2 3 4 › »" at bounding box center [892, 288] width 230 height 28
click at [903, 281] on link "3" at bounding box center [905, 288] width 8 height 15
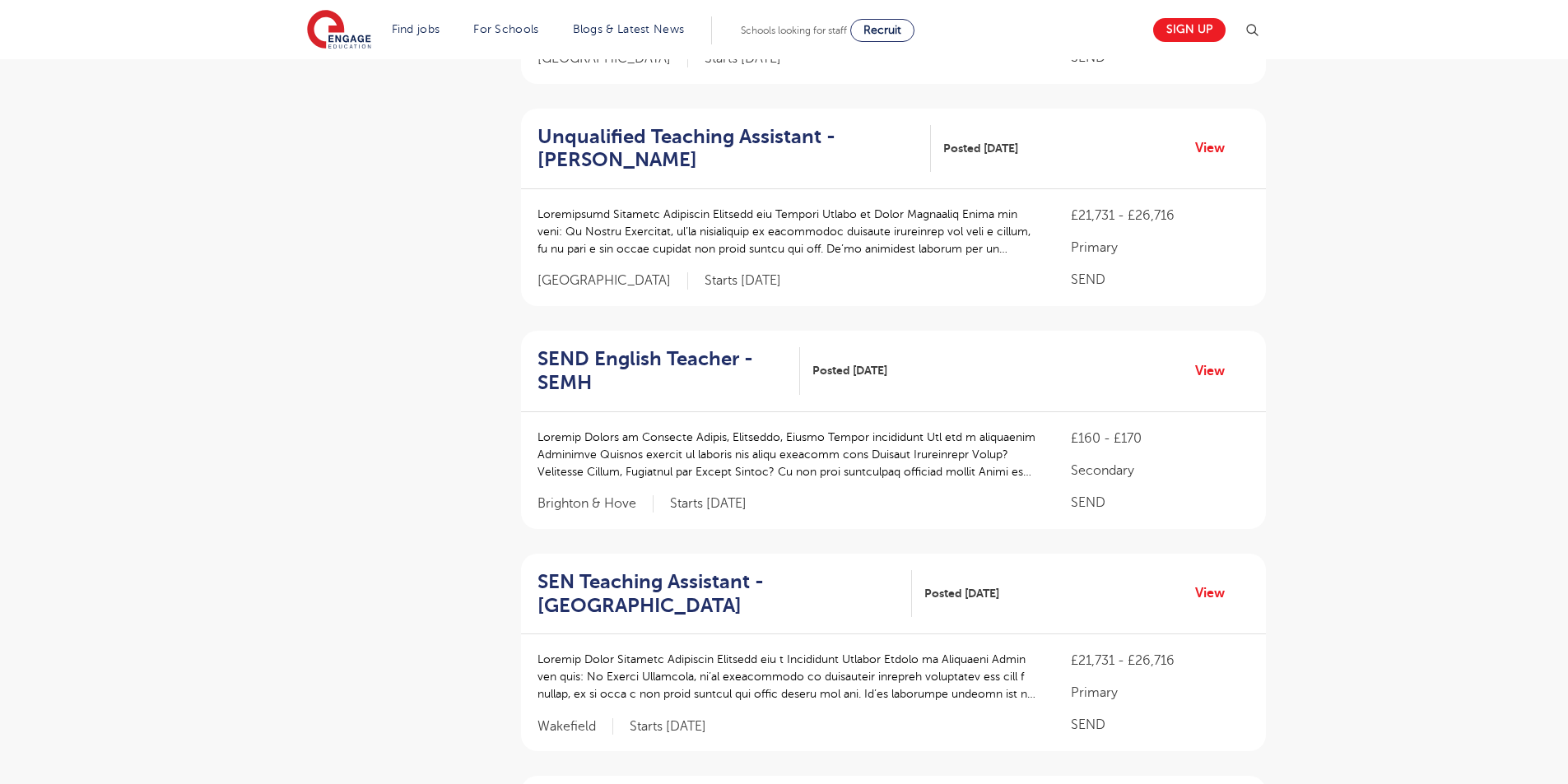
scroll to position [2219, 0]
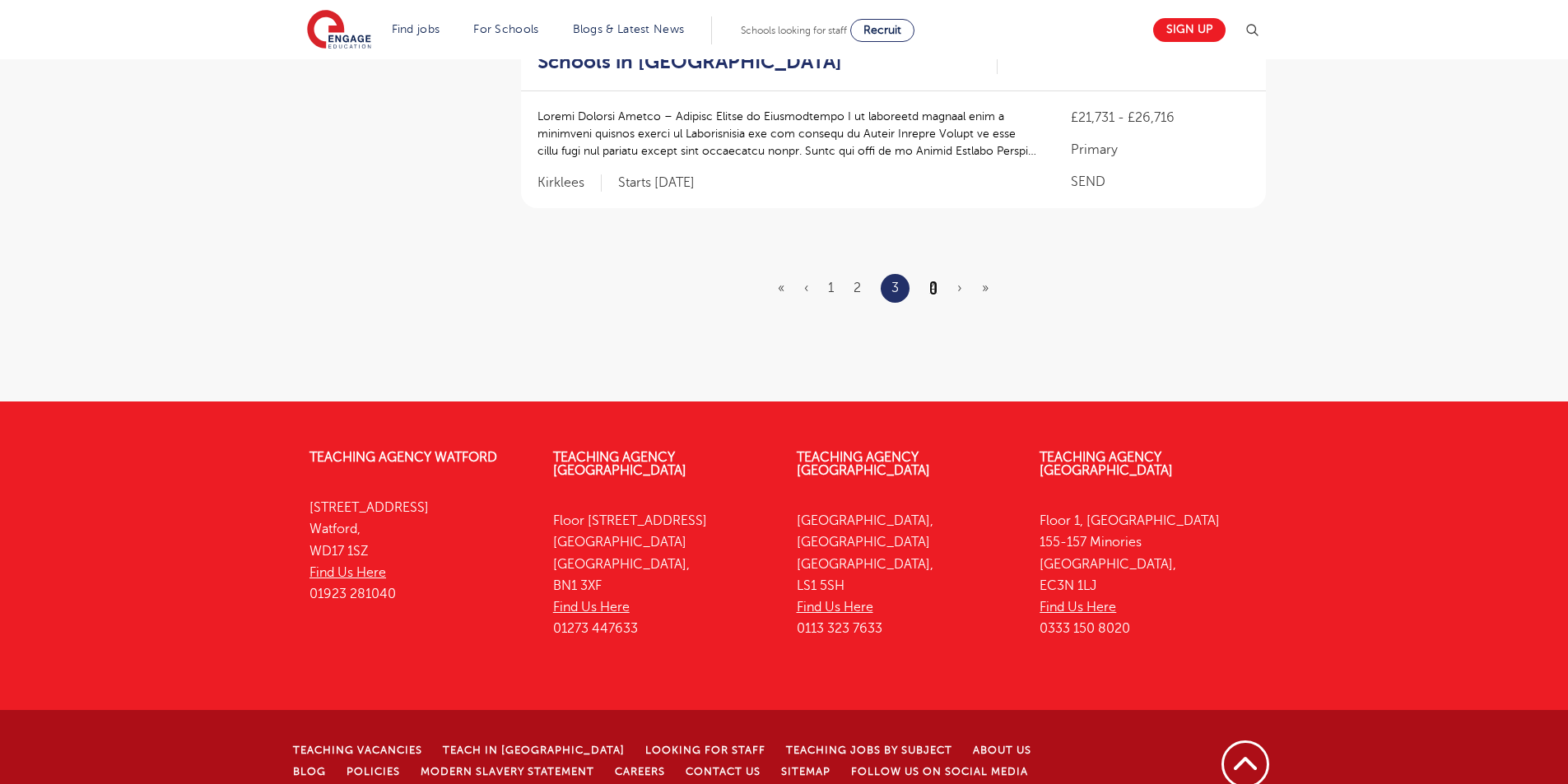
click at [936, 281] on link "4" at bounding box center [933, 288] width 9 height 15
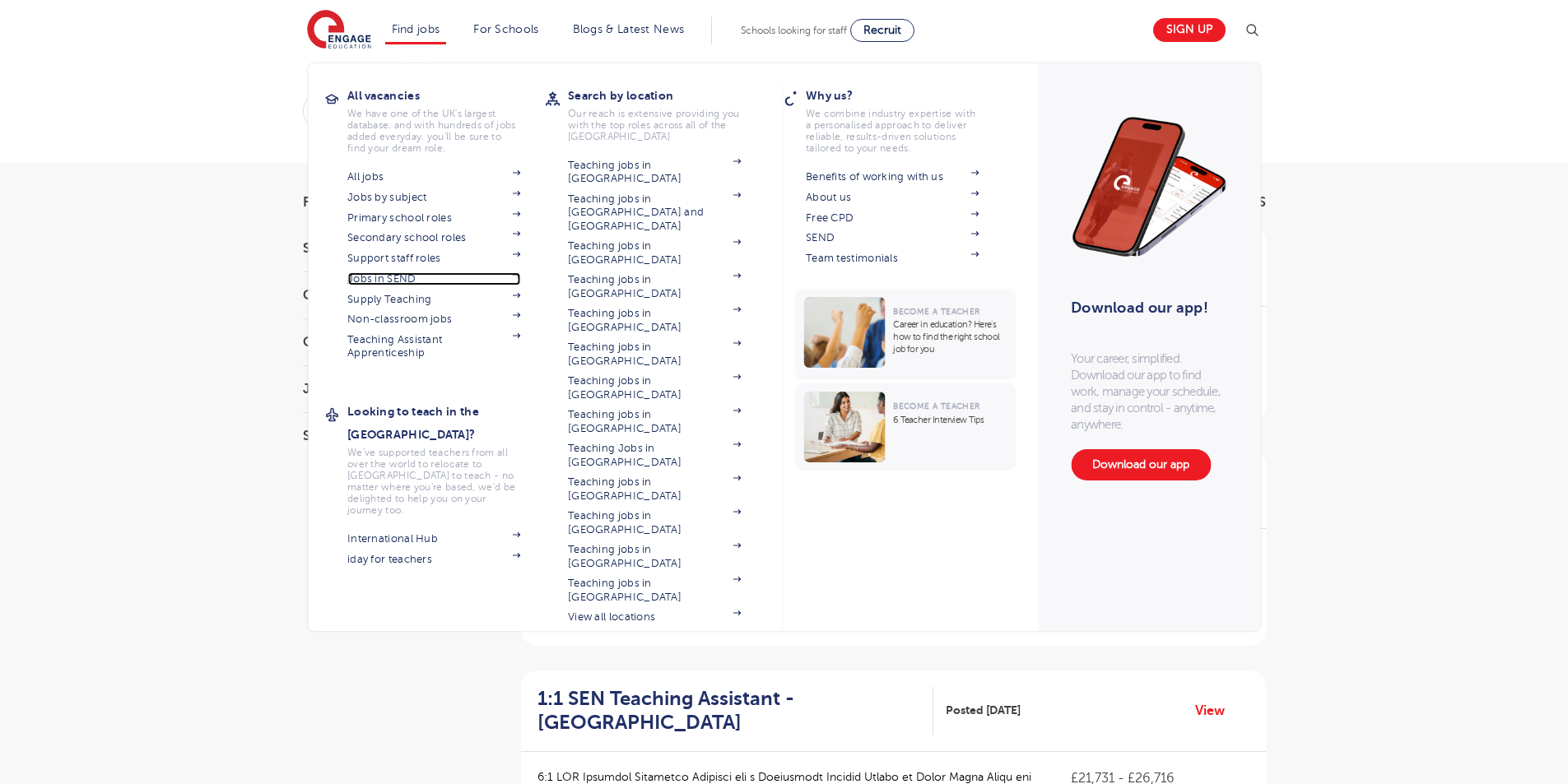
click at [401, 280] on link "Jobs in SEND" at bounding box center [433, 279] width 173 height 13
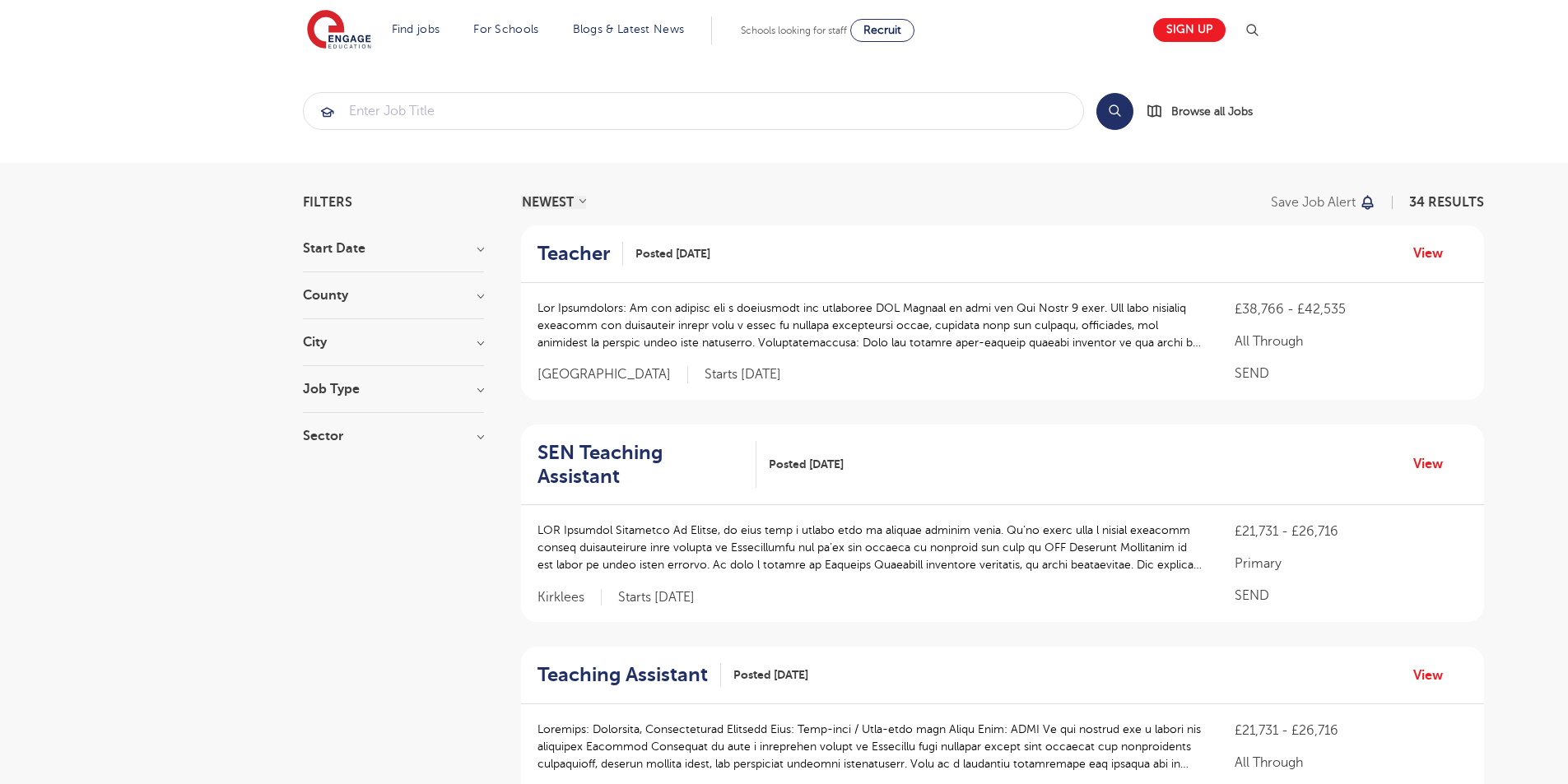
scroll to position [2124, 0]
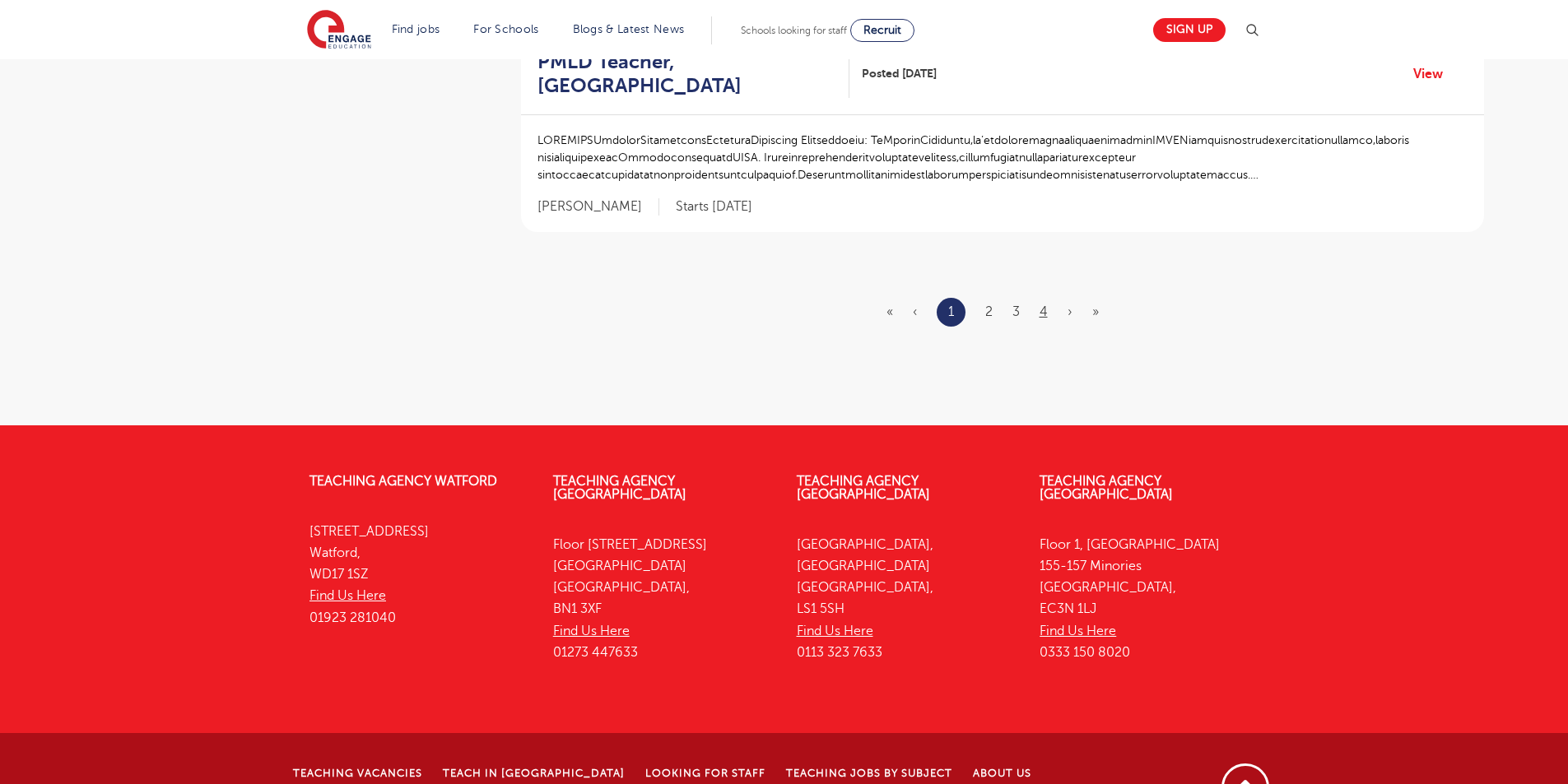
click at [1037, 298] on ul "« ‹ 1 2 3 4 › »" at bounding box center [1002, 312] width 232 height 28
click at [1047, 304] on link "4" at bounding box center [1043, 312] width 9 height 15
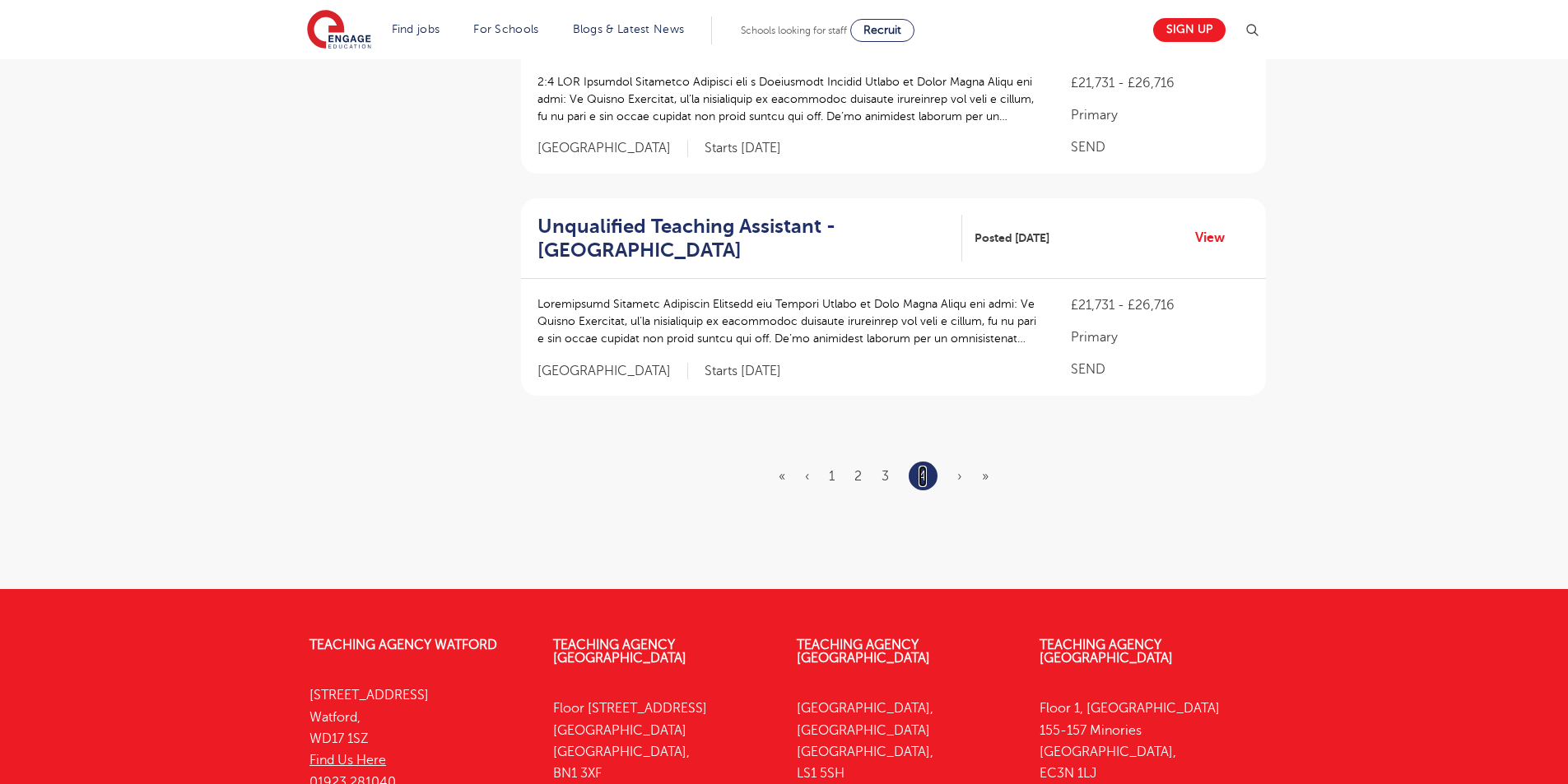
scroll to position [700, 0]
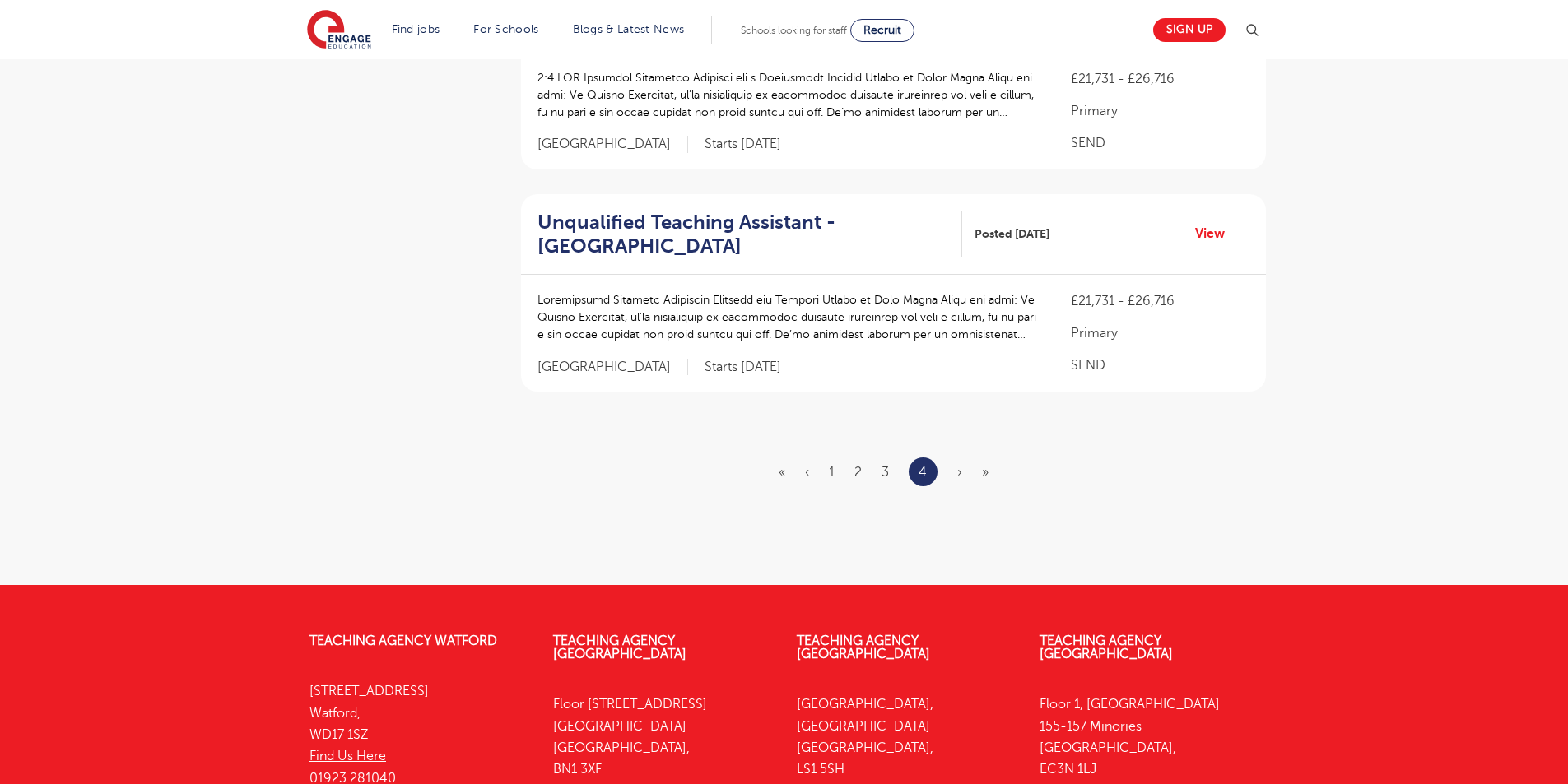
click at [868, 483] on ul "« ‹ 1 2 3 4 › »" at bounding box center [893, 472] width 229 height 28
click at [883, 472] on link "3" at bounding box center [885, 472] width 8 height 15
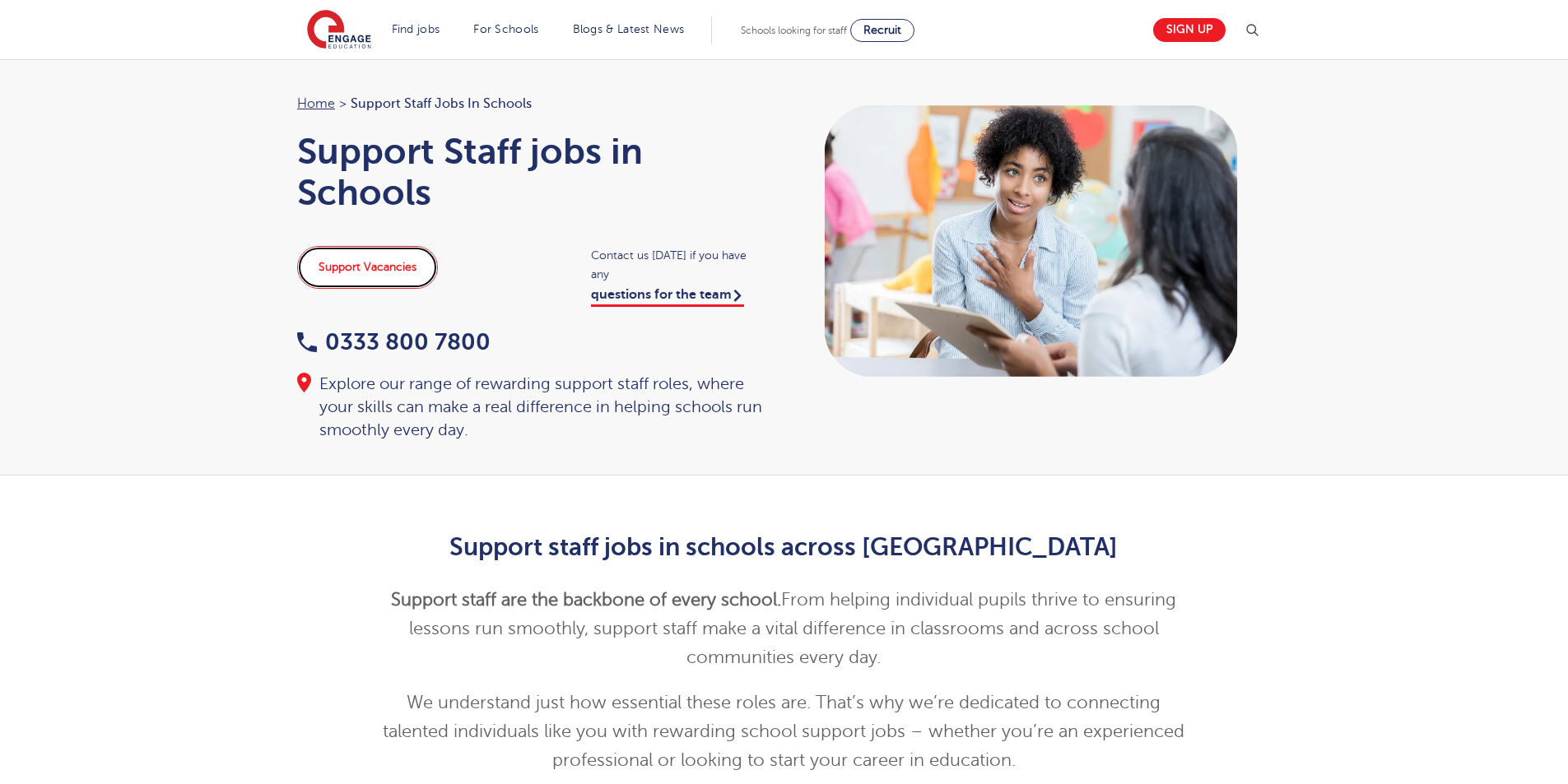
click at [329, 260] on link "Support Vacancies" at bounding box center [367, 267] width 140 height 43
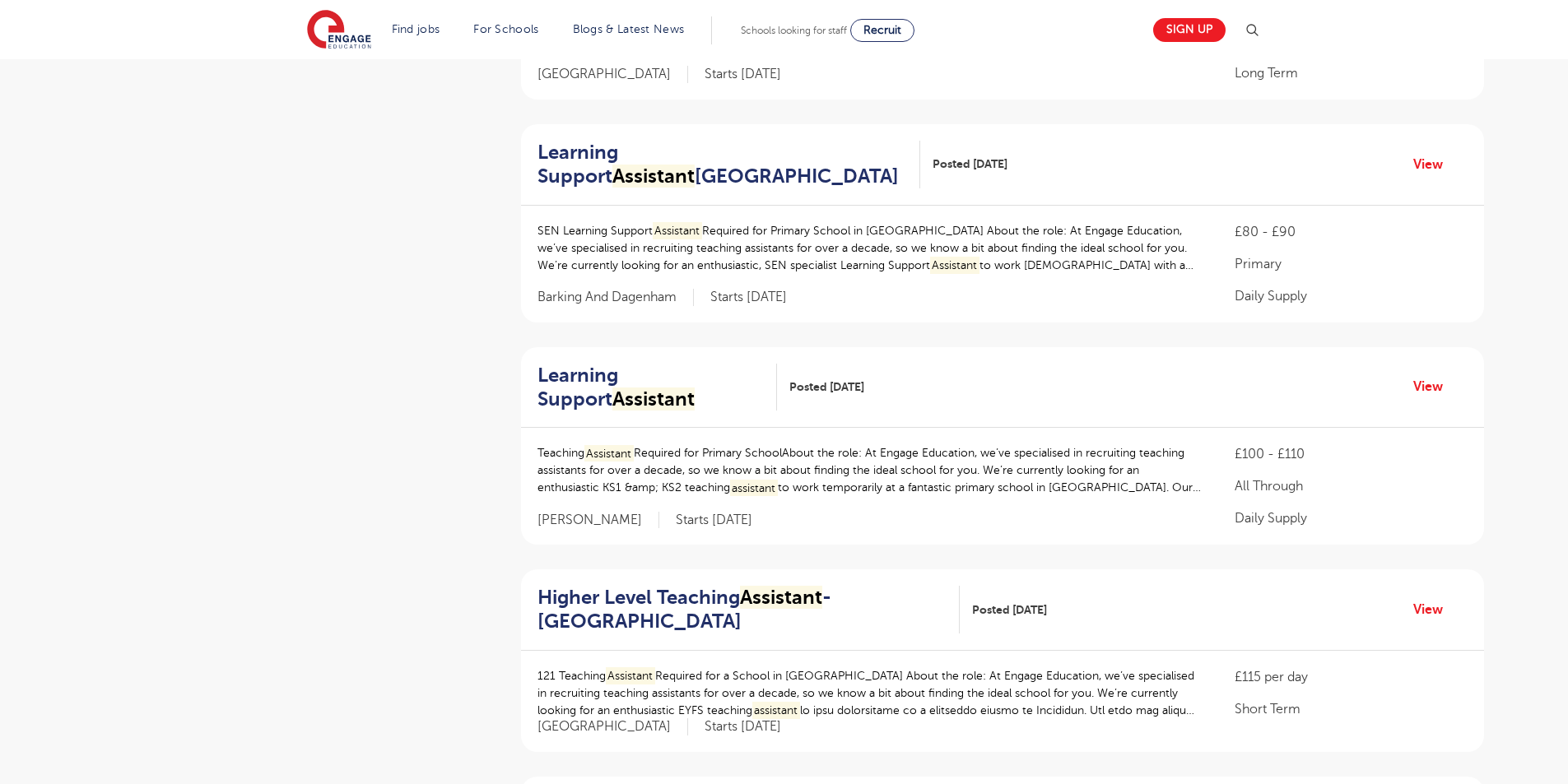
scroll to position [1190, 0]
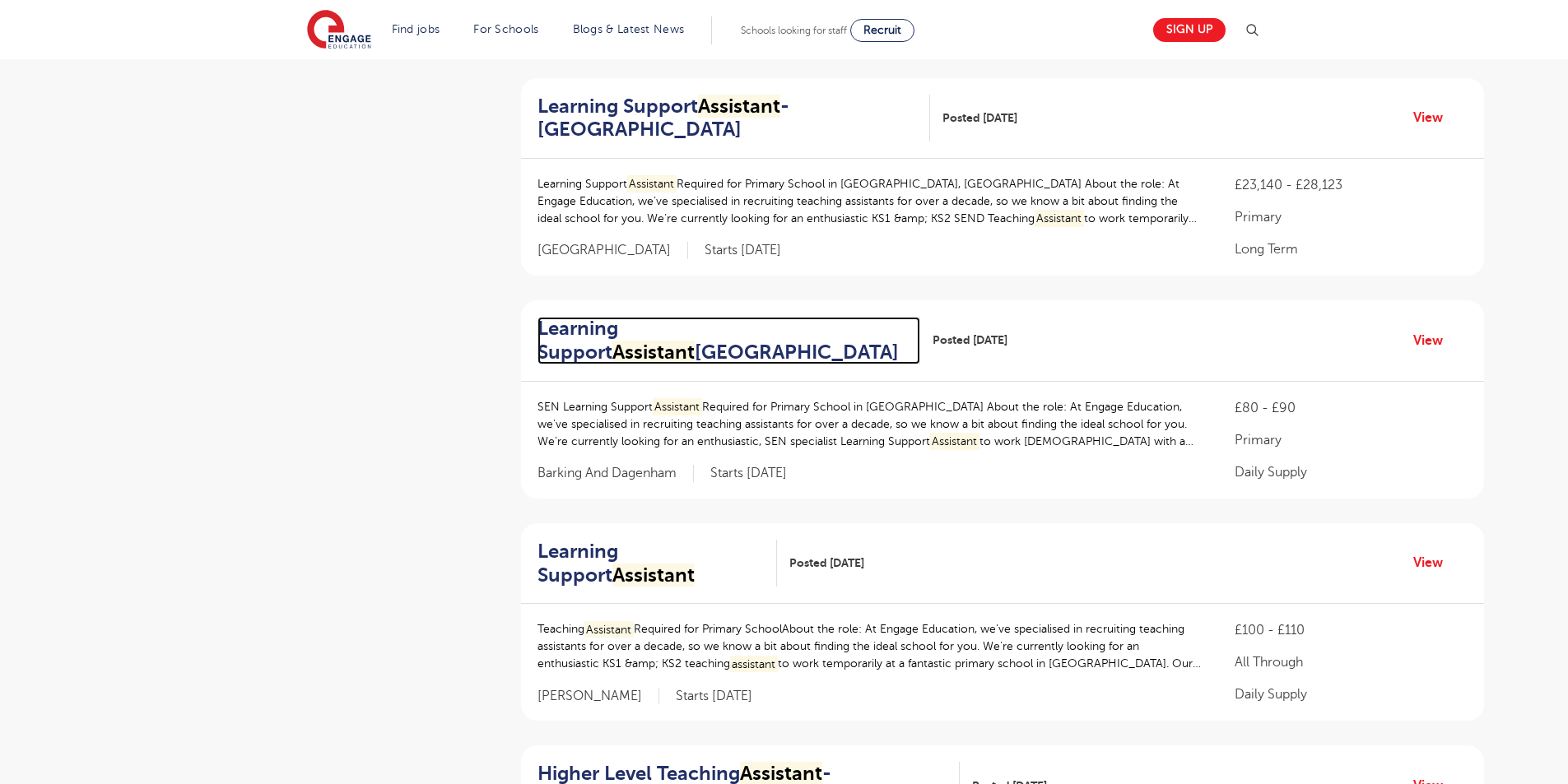
click at [620, 349] on h2 "Learning Support Assistant Dagenham" at bounding box center [722, 340] width 371 height 47
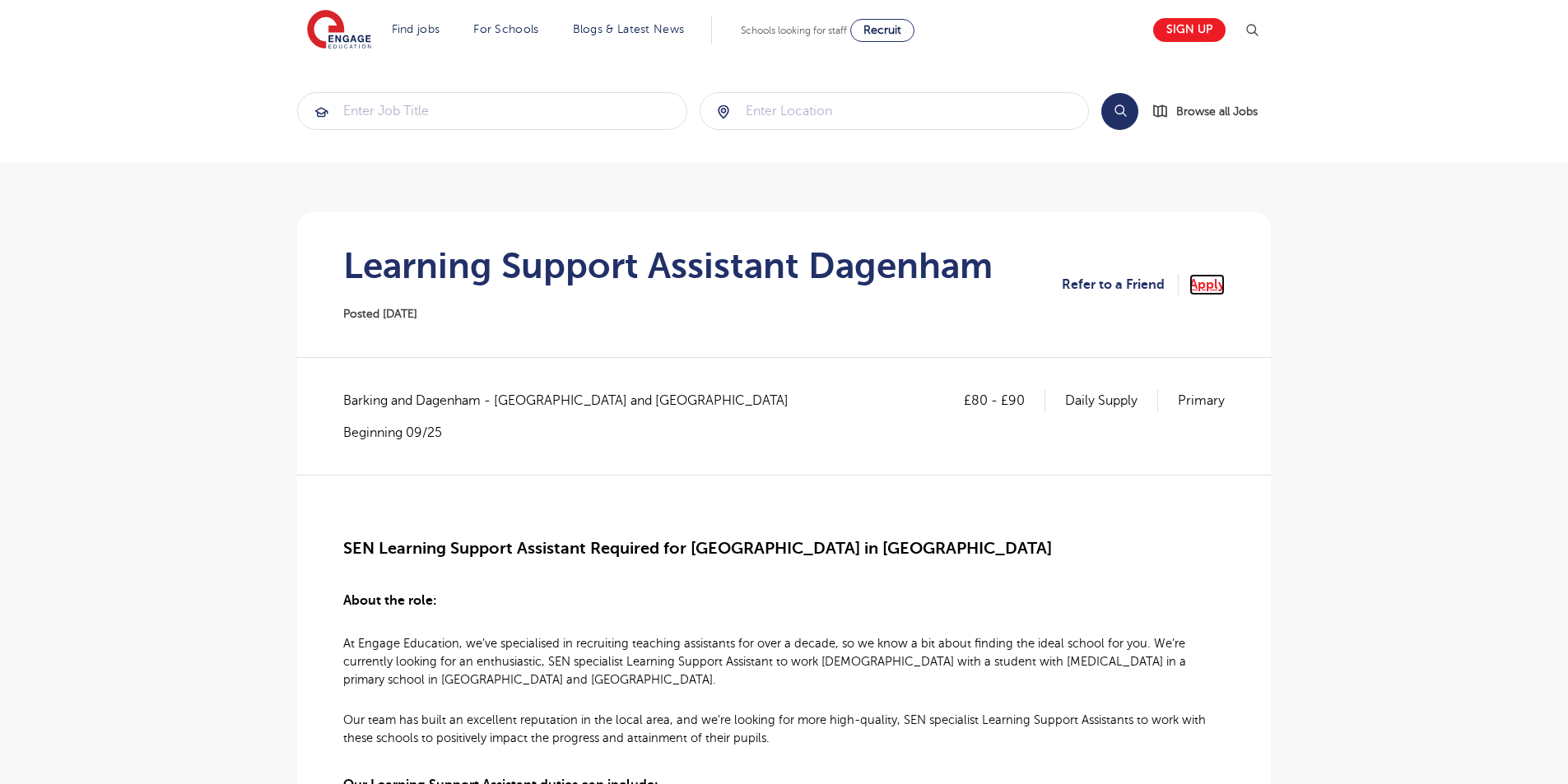
click at [1213, 280] on link "Apply" at bounding box center [1206, 284] width 35 height 22
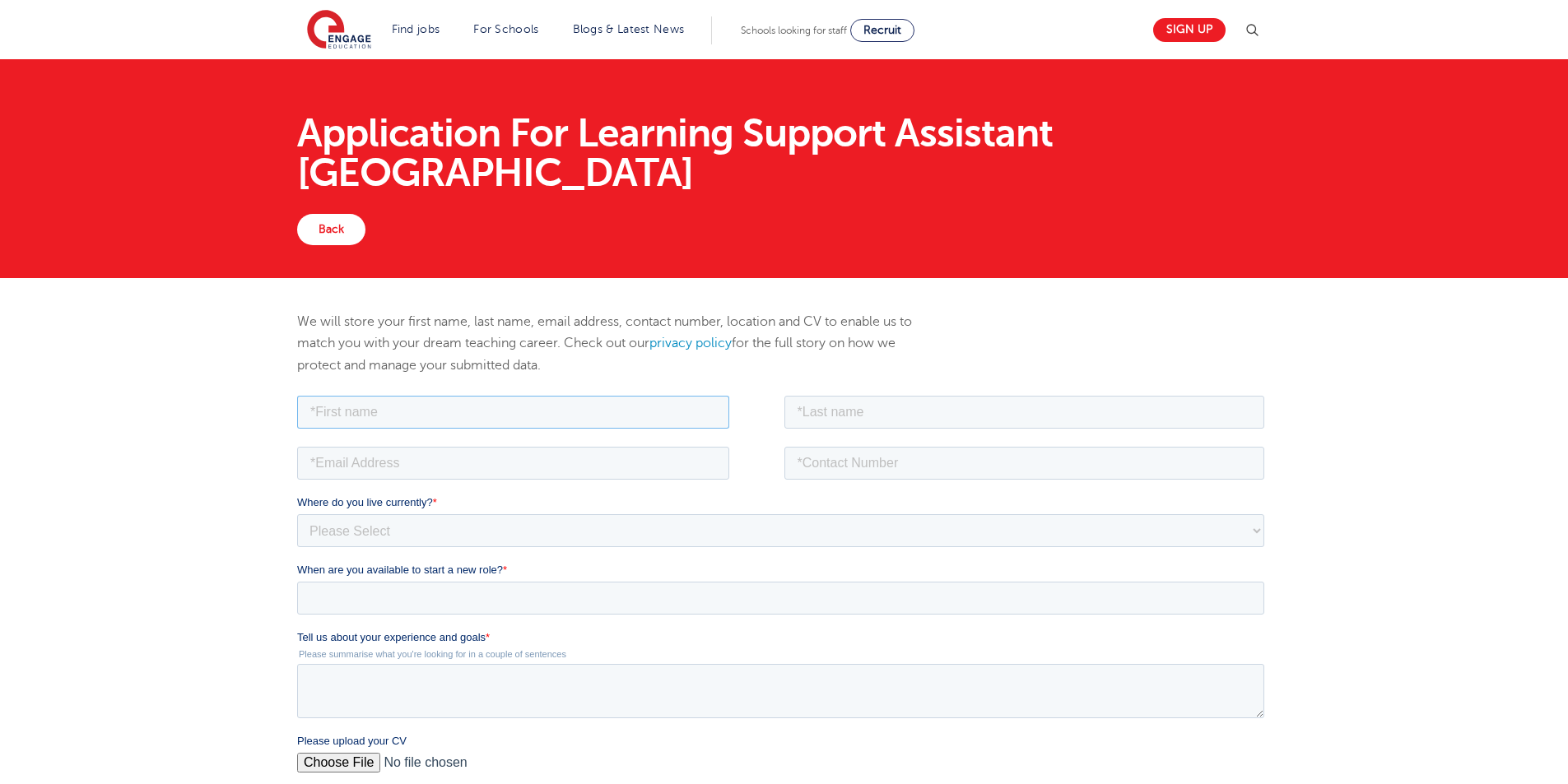
click at [340, 408] on input "text" at bounding box center [513, 411] width 432 height 33
click at [344, 408] on input "text" at bounding box center [513, 411] width 432 height 33
type input "[PERSON_NAME]"
click at [854, 410] on input "text" at bounding box center [1024, 411] width 481 height 33
type input "[PERSON_NAME]"
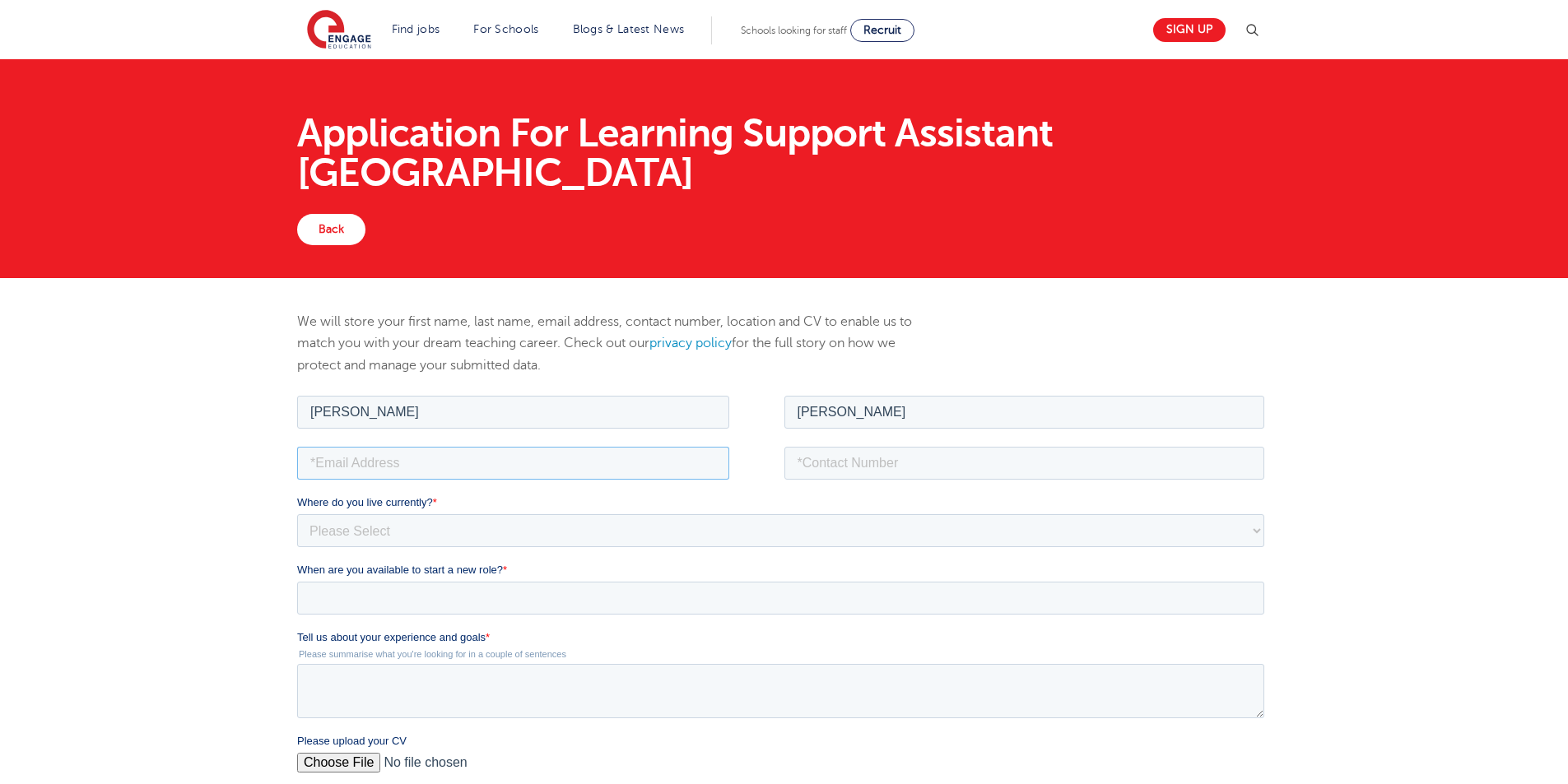
click at [523, 468] on input "email" at bounding box center [513, 462] width 432 height 33
type input "[EMAIL_ADDRESS][DOMAIN_NAME]"
click at [957, 453] on input "tel" at bounding box center [1024, 462] width 481 height 33
click at [956, 457] on input "tel" at bounding box center [1024, 462] width 481 height 33
type input "07487547690"
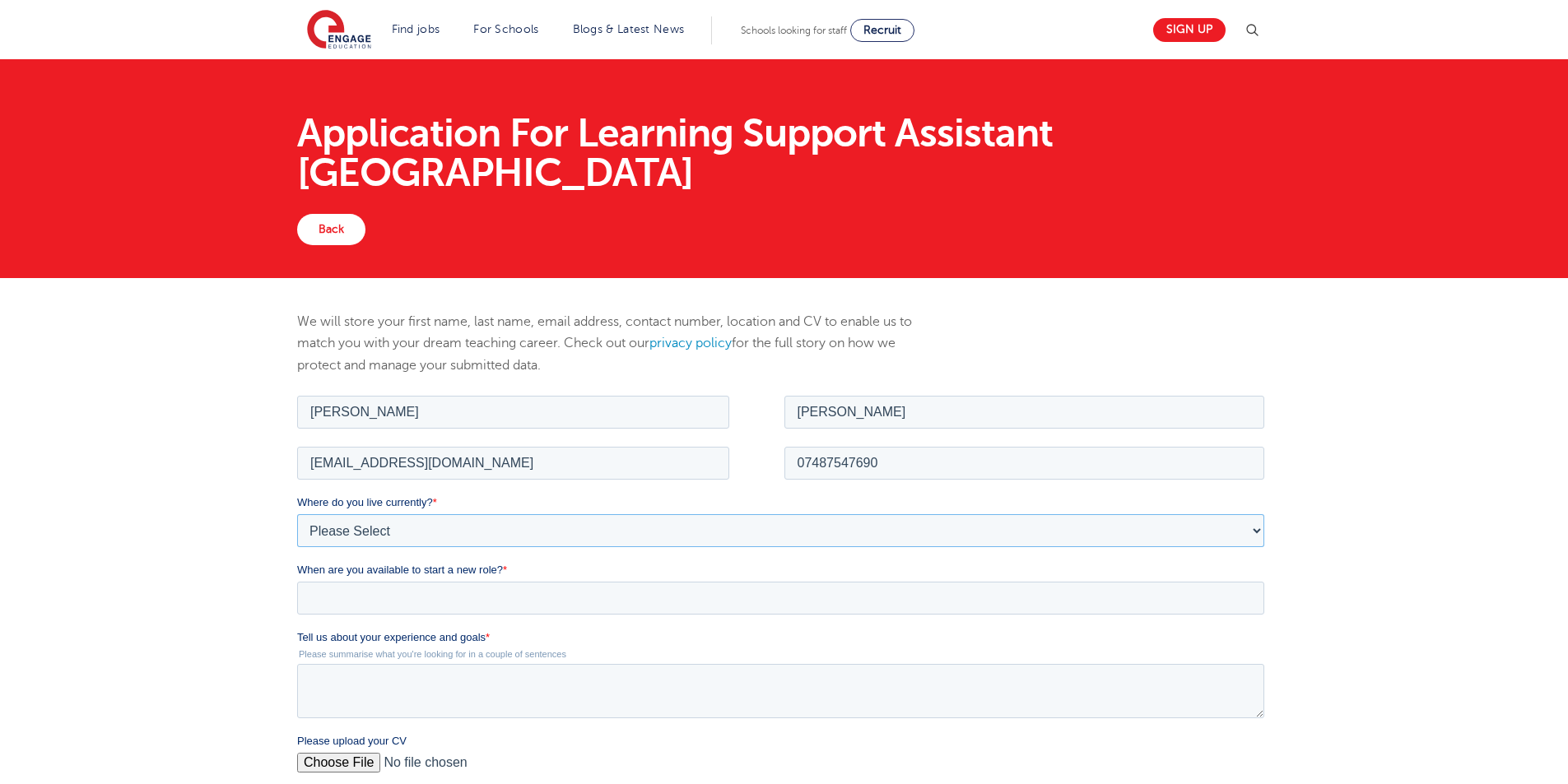
click at [382, 540] on select "Please Select UK Canada Ireland Australia New Zealand Europe USA South Africa J…" at bounding box center [780, 530] width 967 height 33
select select "UK"
click at [297, 514] on select "Please Select UK Canada Ireland Australia New Zealand Europe USA South Africa J…" at bounding box center [780, 530] width 967 height 33
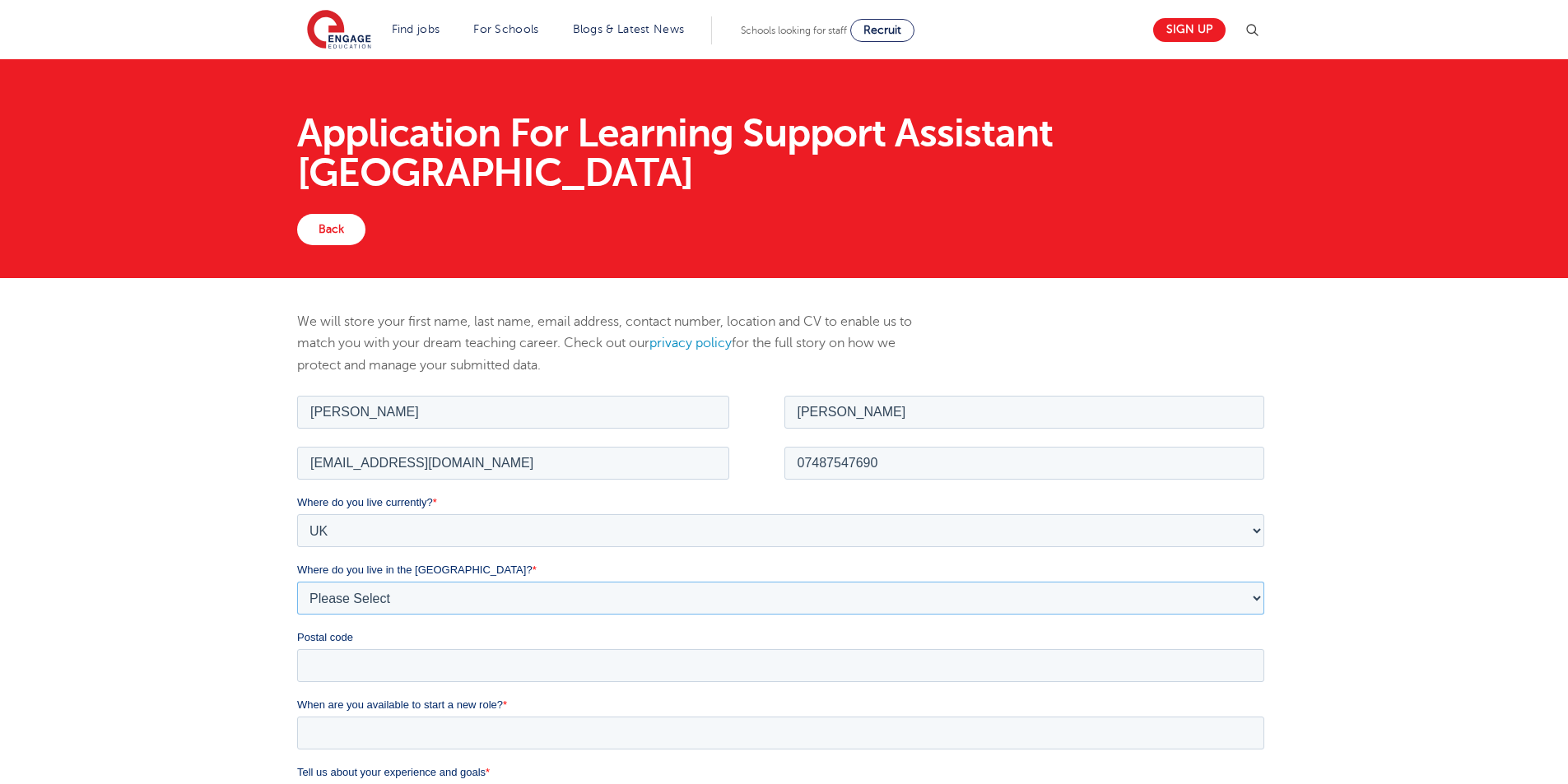
click at [332, 602] on select "Please Select Overseas Barnsley Bedfordshire Berkshire Bournemouth Bracknell Fo…" at bounding box center [780, 597] width 967 height 33
select select "City of London"
click at [297, 581] on select "Please Select Overseas Barnsley Bedfordshire Berkshire Bournemouth Bracknell Fo…" at bounding box center [780, 597] width 967 height 33
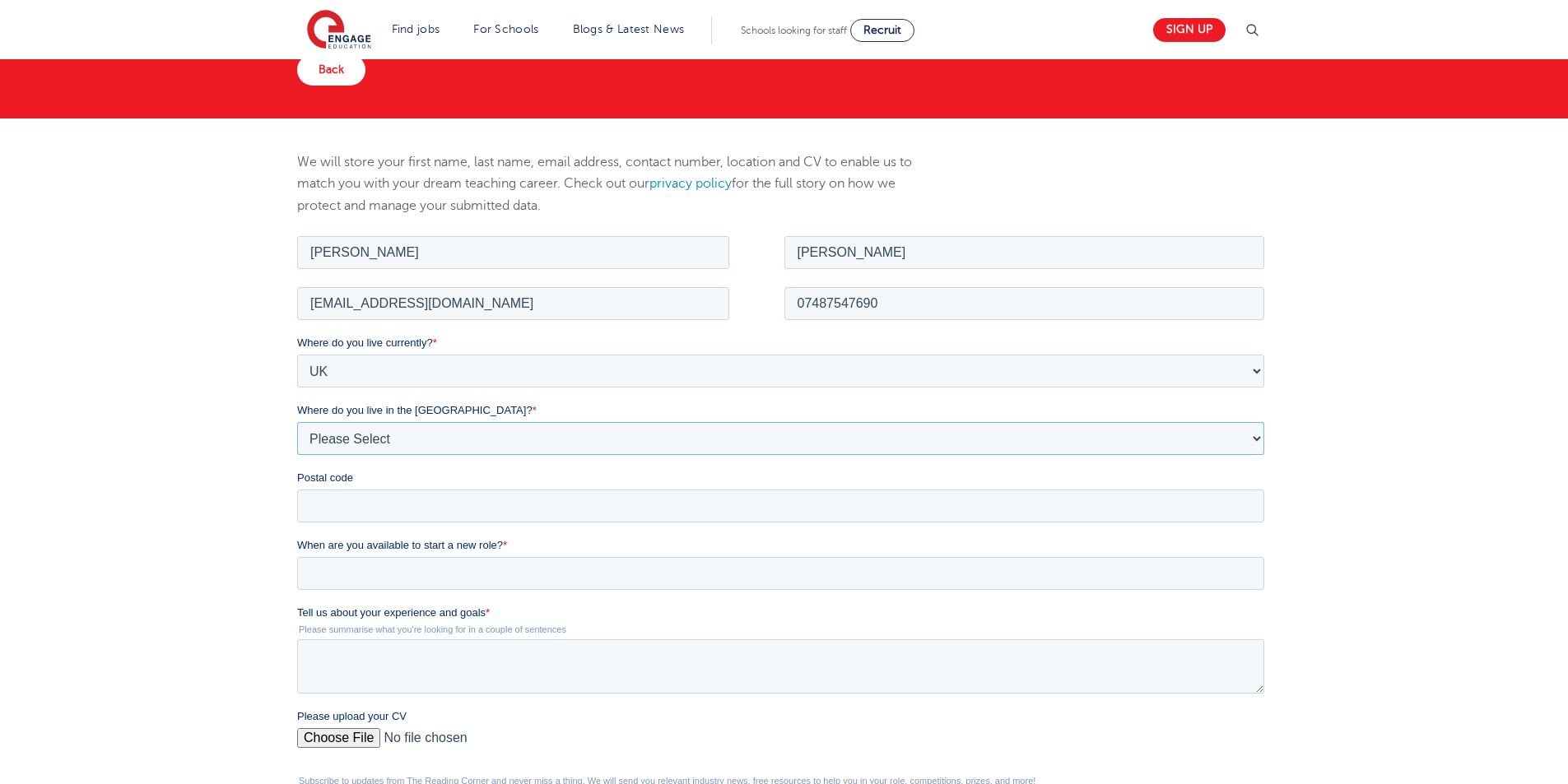
scroll to position [233, 0]
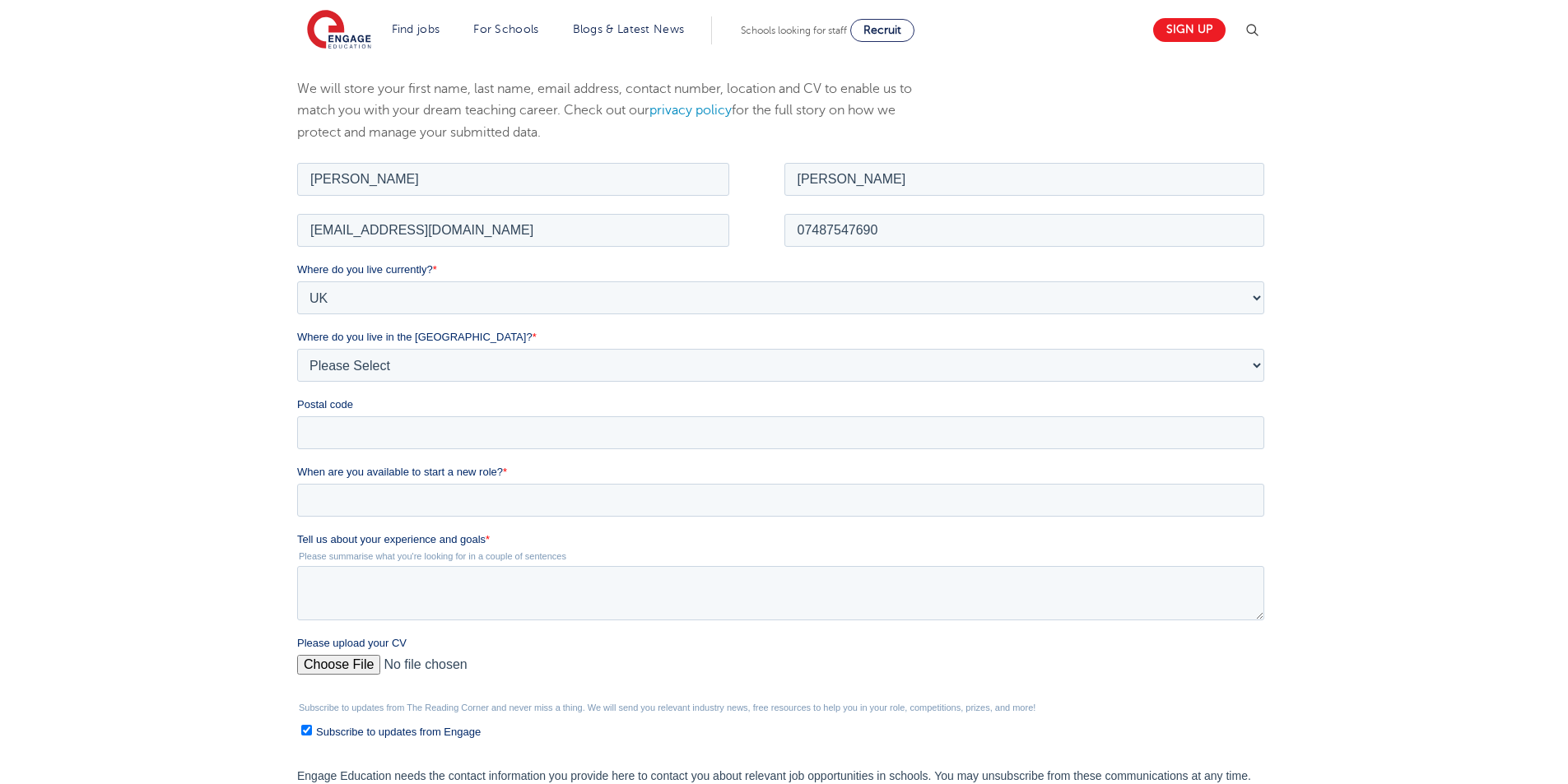
click at [382, 449] on fieldset "Where do you live currently? * Please Select UK Canada Ireland Australia New Ze…" at bounding box center [783, 362] width 974 height 203
click at [385, 428] on input "Postal code" at bounding box center [780, 431] width 967 height 33
type input "e16 1le"
click at [387, 518] on fieldset "When are you available to start a new role? *" at bounding box center [783, 497] width 974 height 67
click at [395, 498] on input "When are you available to start a new role? *" at bounding box center [780, 500] width 967 height 33
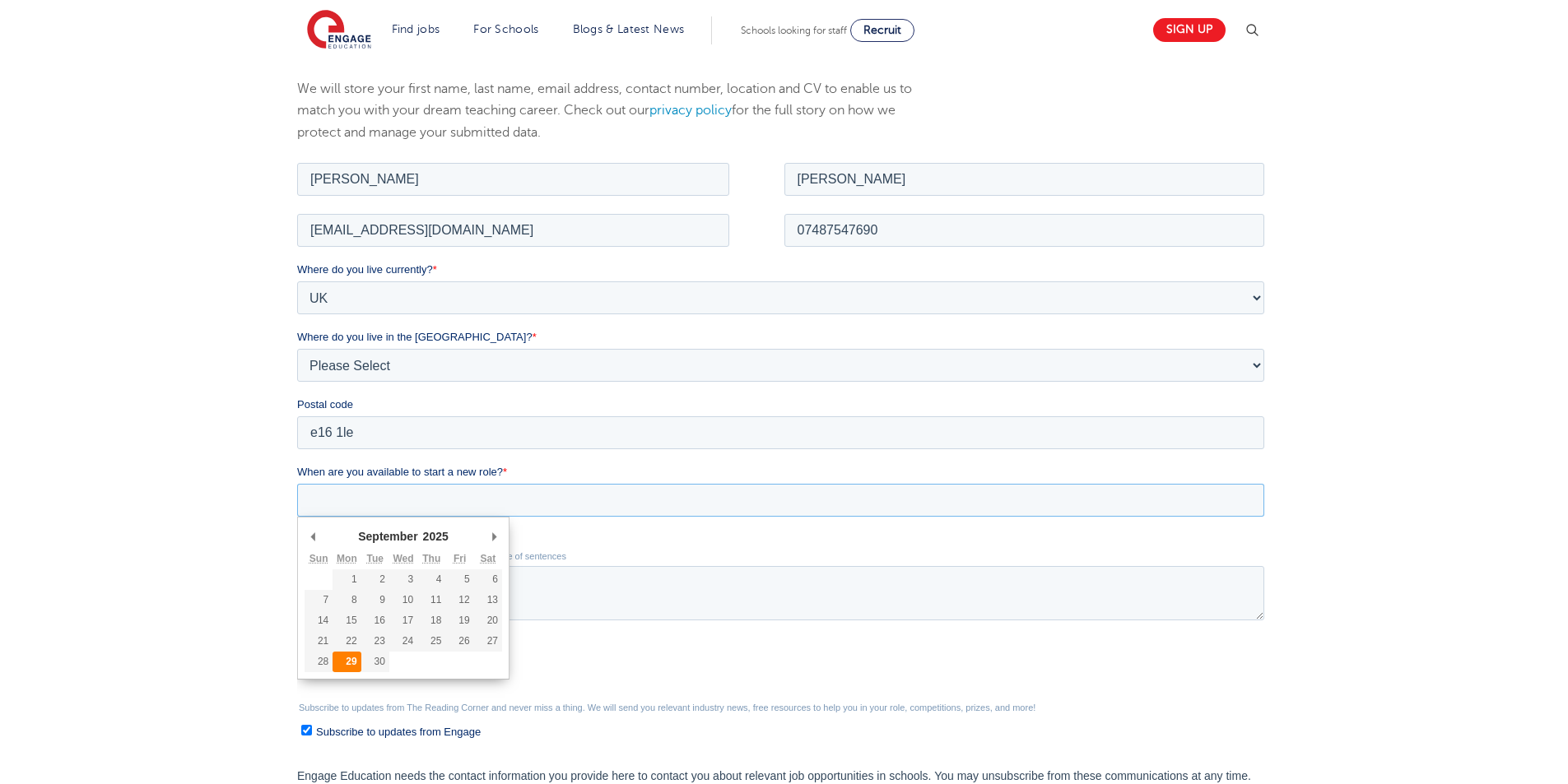
type div "2025-09-29"
type input "2025/09/29"
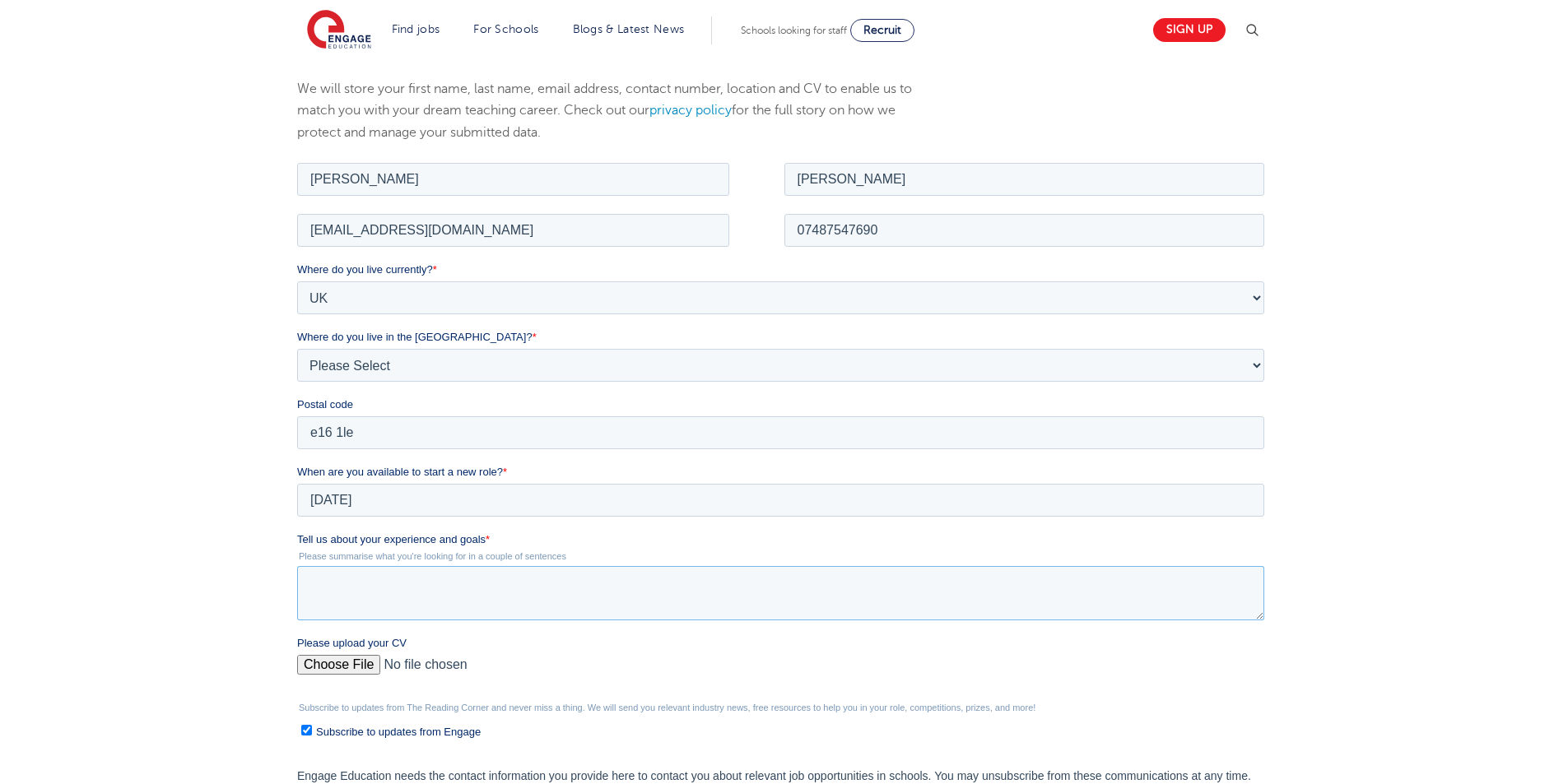
click at [364, 594] on textarea "Tell us about your experience and goals *" at bounding box center [780, 592] width 967 height 54
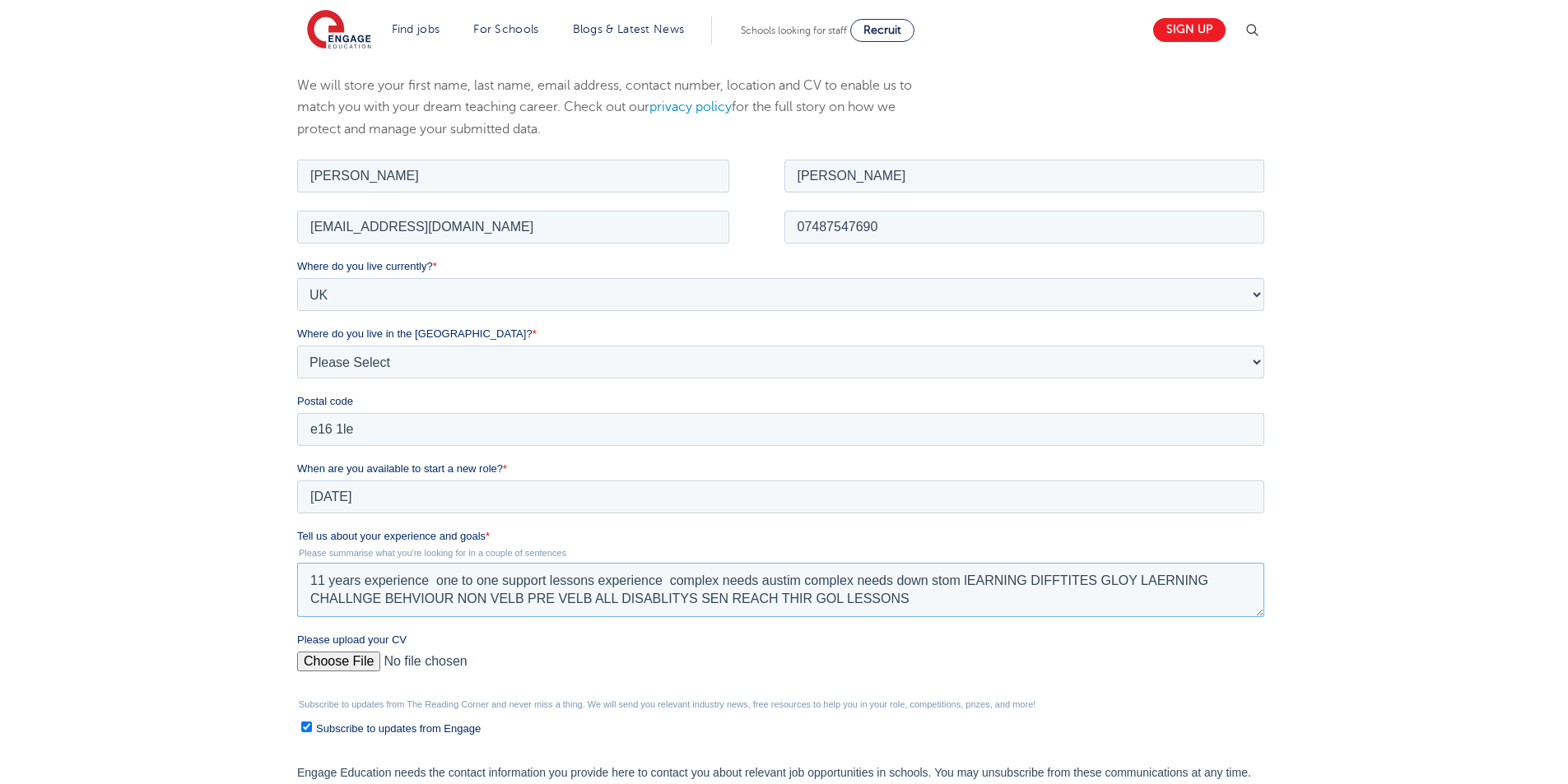
scroll to position [655, 0]
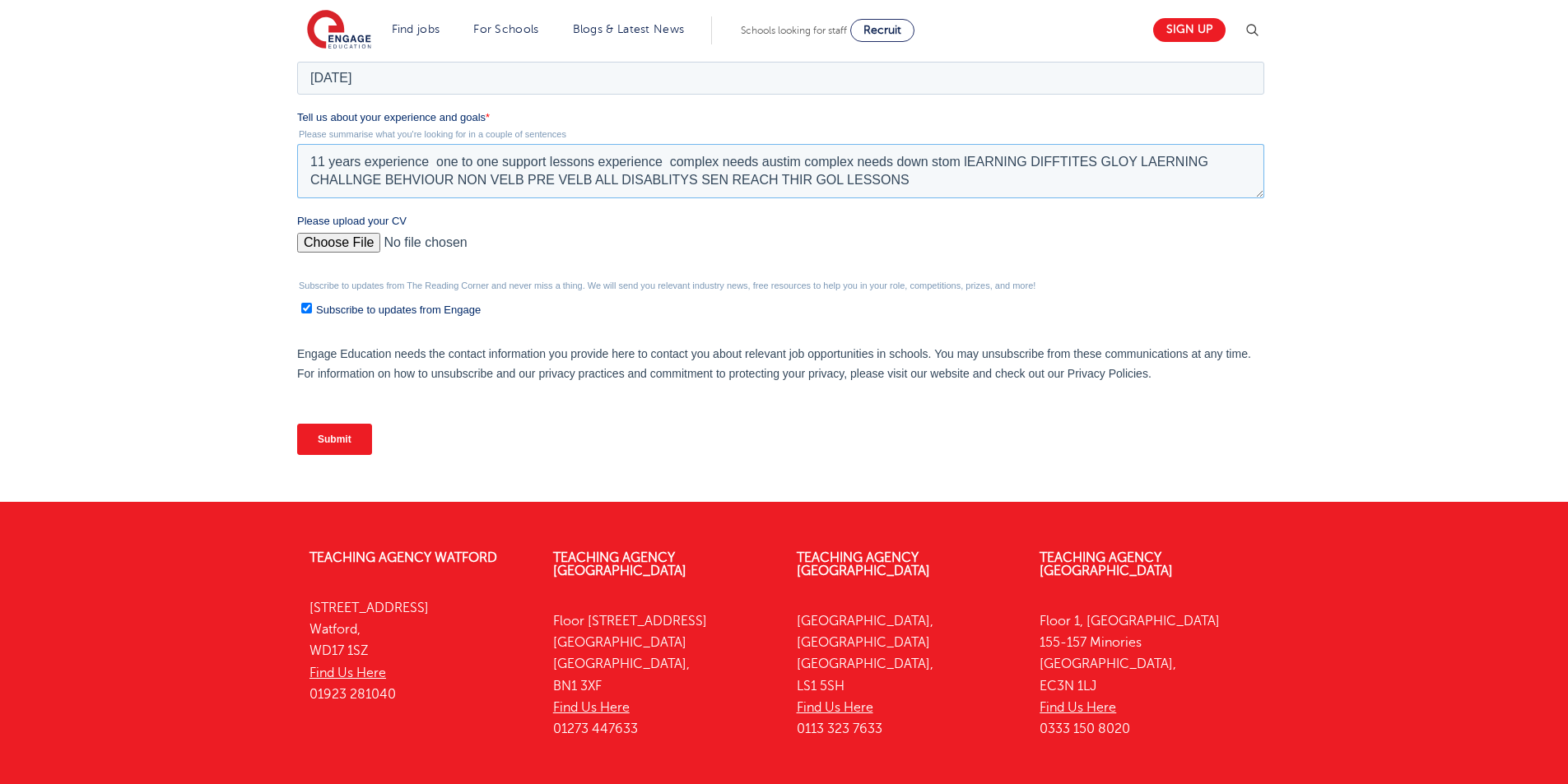
type textarea "11 years experience one to one support lessons experience complex needs austim …"
click at [331, 219] on span "Please upload your CV" at bounding box center [351, 221] width 109 height 12
click at [331, 233] on input "Please upload your CV" at bounding box center [780, 249] width 967 height 33
type input "C:\fakepath\Aaron F. CV (1) (4) (25) (2)1111 (3) (4)222222 (1) (18) (7) (55) (1…"
click at [334, 436] on input "Submit" at bounding box center [334, 439] width 75 height 31
